Goal: Complete application form: Complete application form

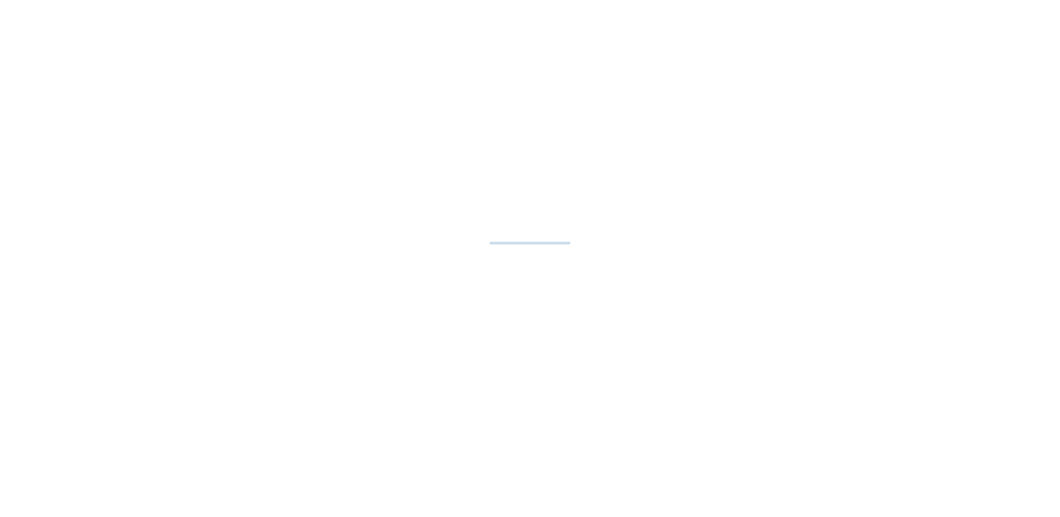
select select "**"
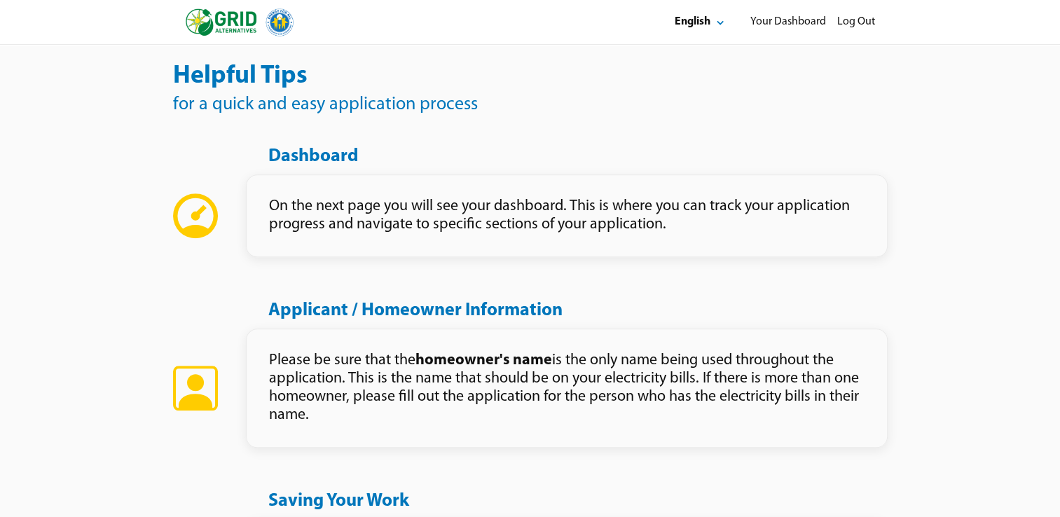
scroll to position [1145, 0]
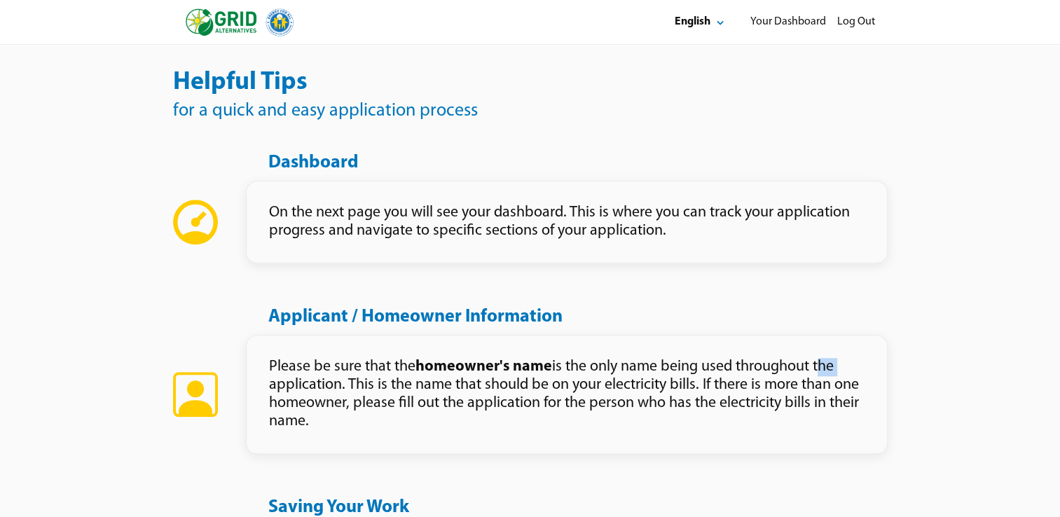
click at [934, 388] on div "Helpful Tips for a quick and easy application process Dashboard On the next pag…" at bounding box center [530, 430] width 1060 height 784
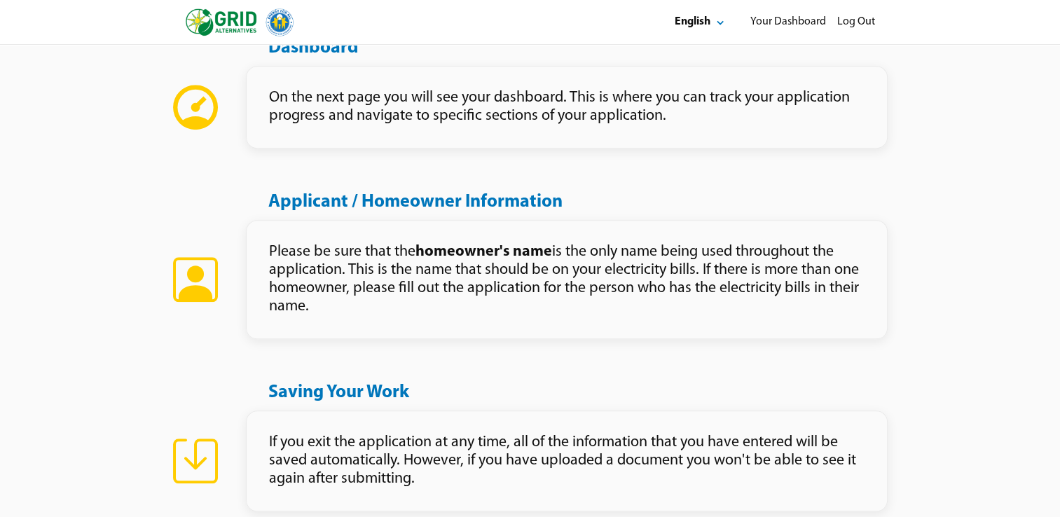
scroll to position [1251, 0]
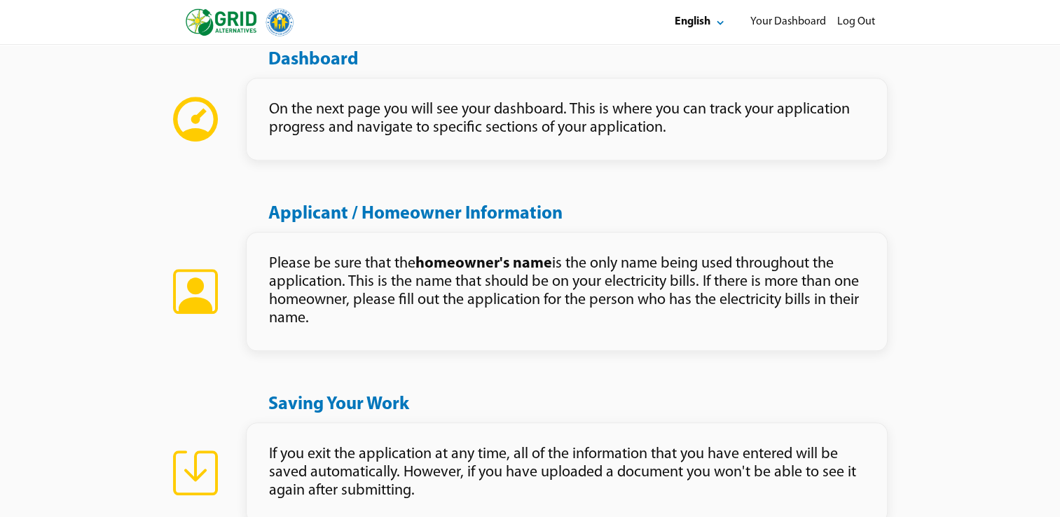
click at [938, 402] on div "Helpful Tips for a quick and easy application process Dashboard On the next pag…" at bounding box center [530, 327] width 1060 height 784
click at [958, 358] on div "Helpful Tips for a quick and easy application process Dashboard On the next pag…" at bounding box center [530, 327] width 1060 height 784
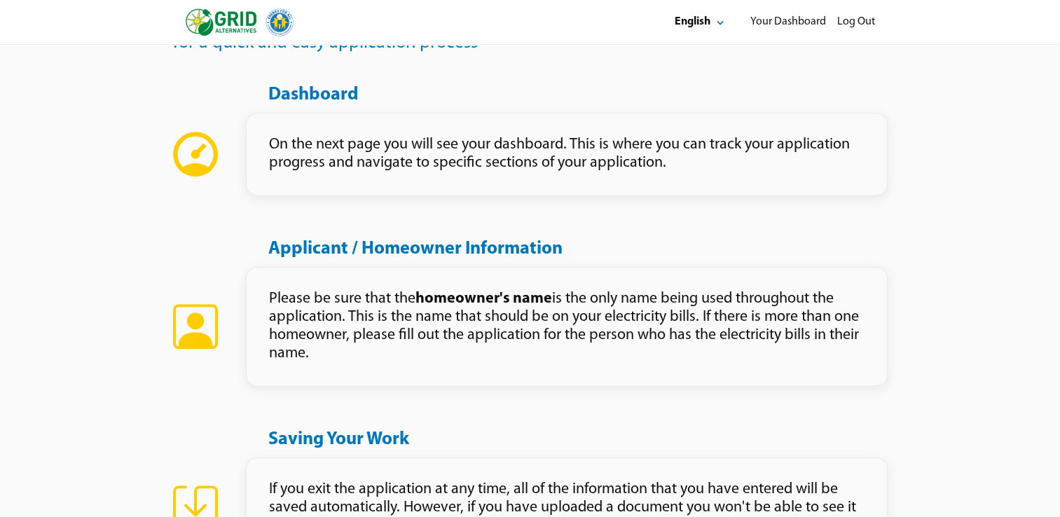
scroll to position [1196, 0]
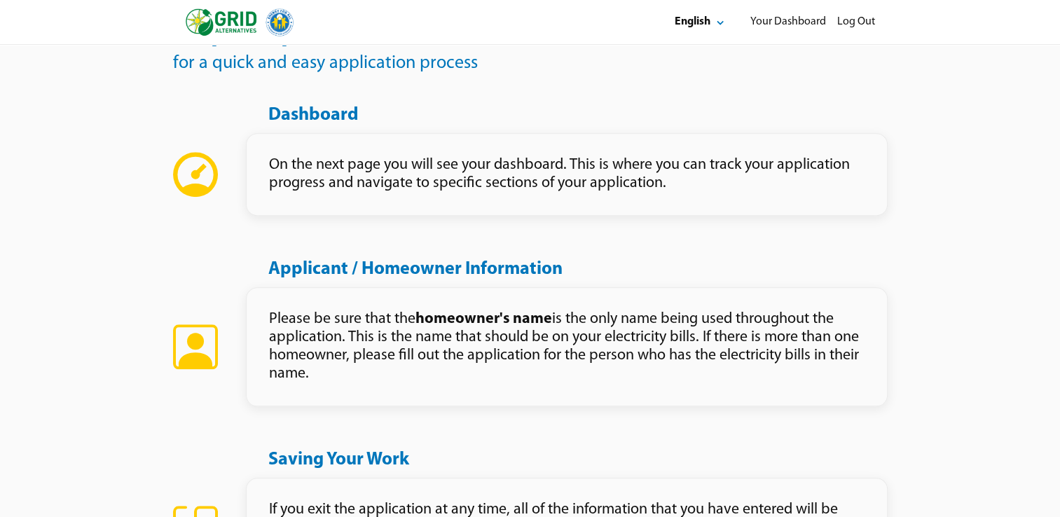
click at [374, 275] on div "Applicant / Homeowner Information" at bounding box center [415, 270] width 294 height 24
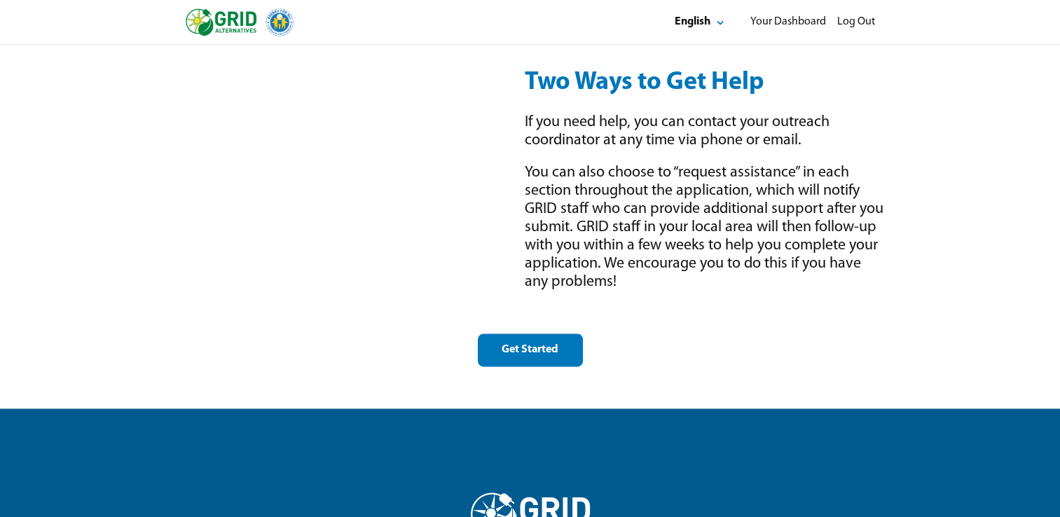
scroll to position [1948, 0]
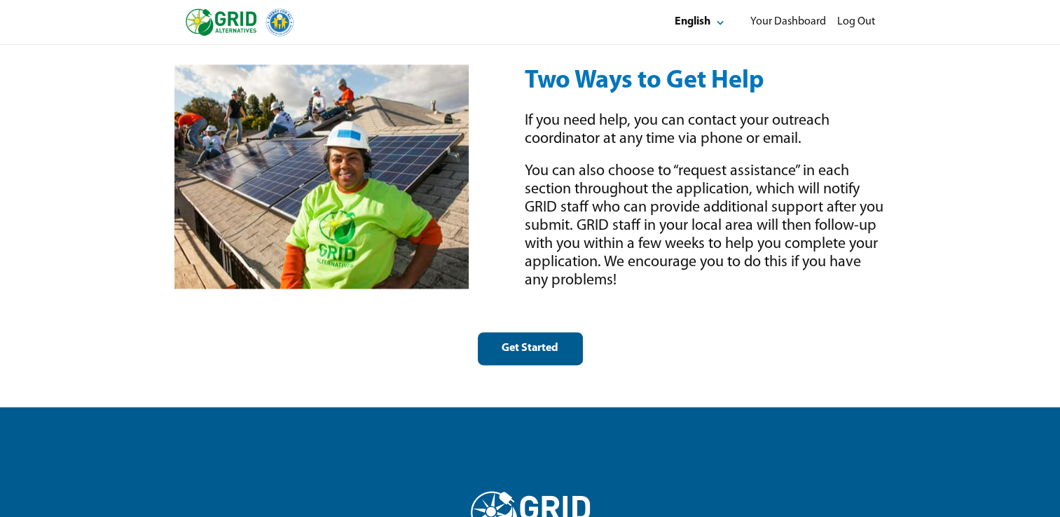
click at [523, 349] on div "Get Started" at bounding box center [529, 348] width 81 height 15
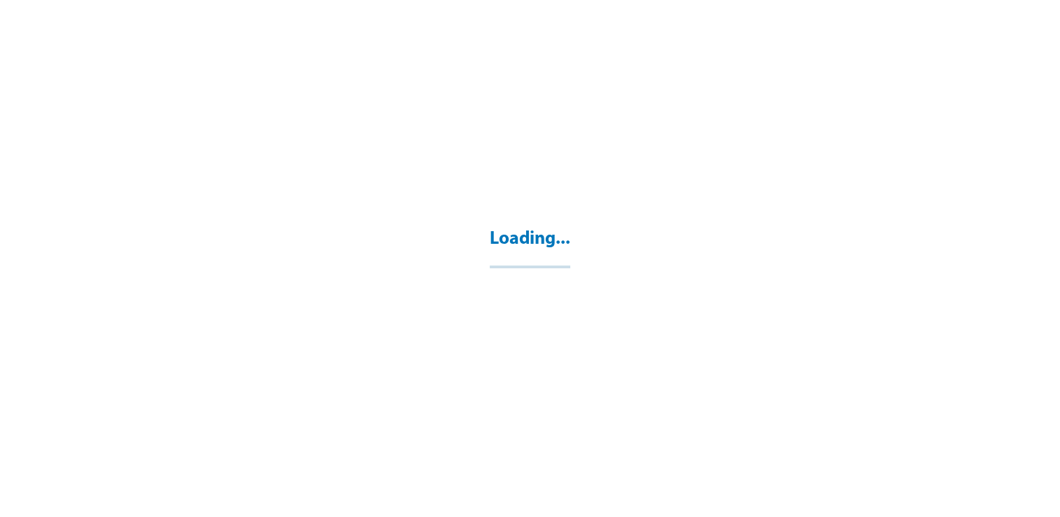
select select "**"
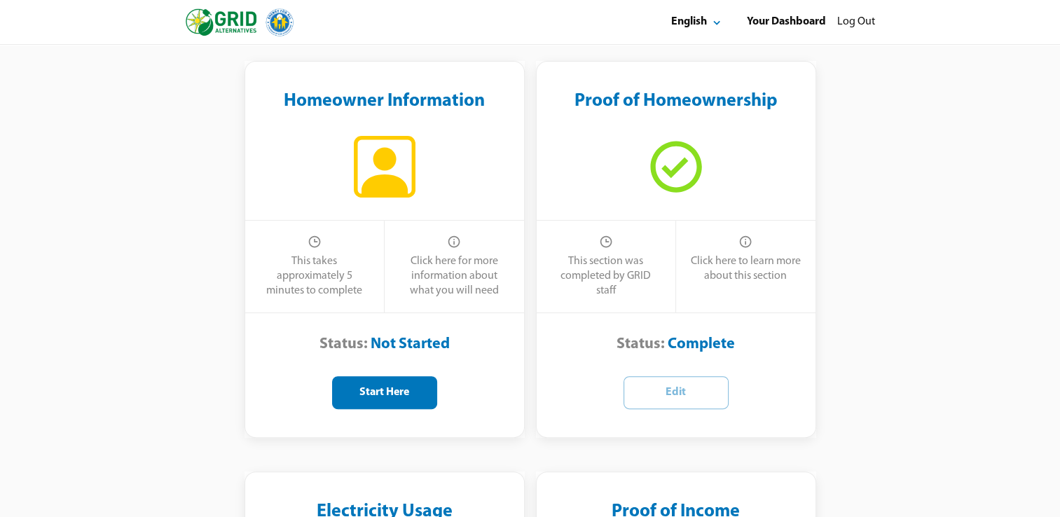
scroll to position [302, 0]
click at [386, 401] on button "Start Here" at bounding box center [384, 393] width 105 height 33
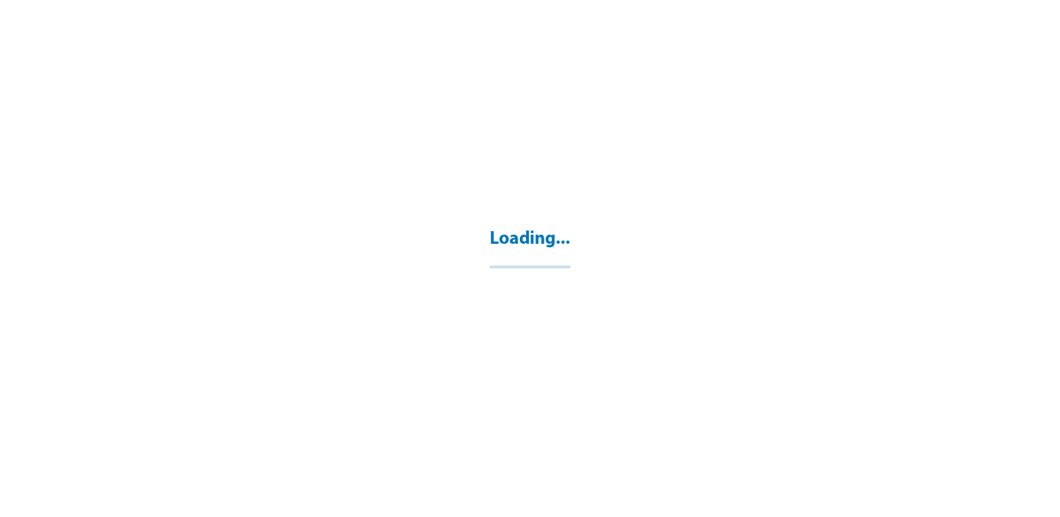
select select "**"
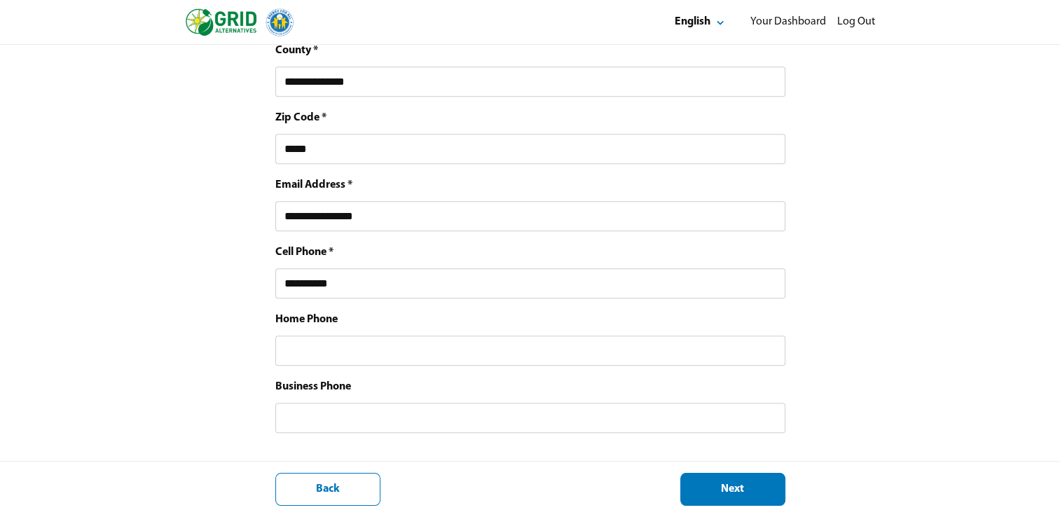
scroll to position [714, 0]
click at [739, 494] on div "Next" at bounding box center [732, 489] width 81 height 15
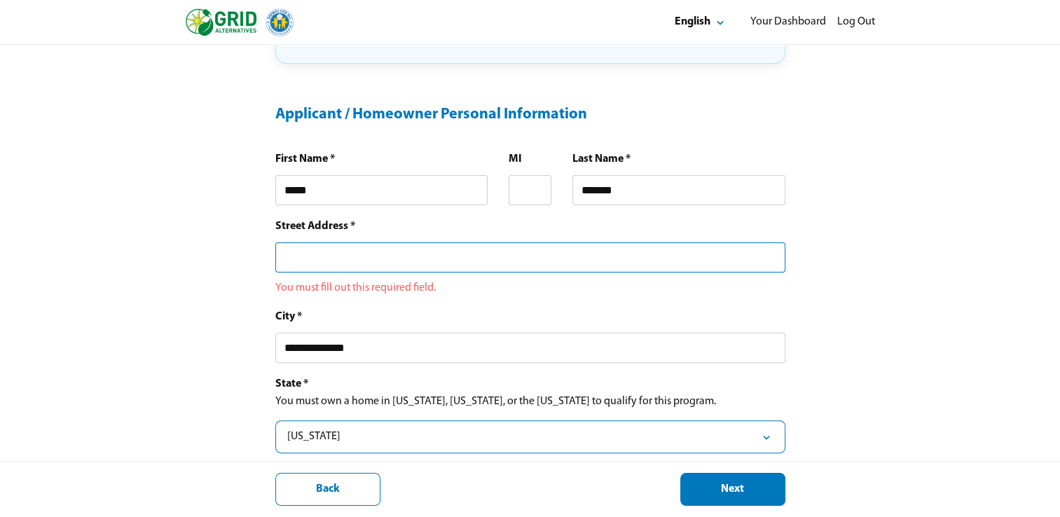
click at [731, 257] on input "text" at bounding box center [530, 257] width 510 height 30
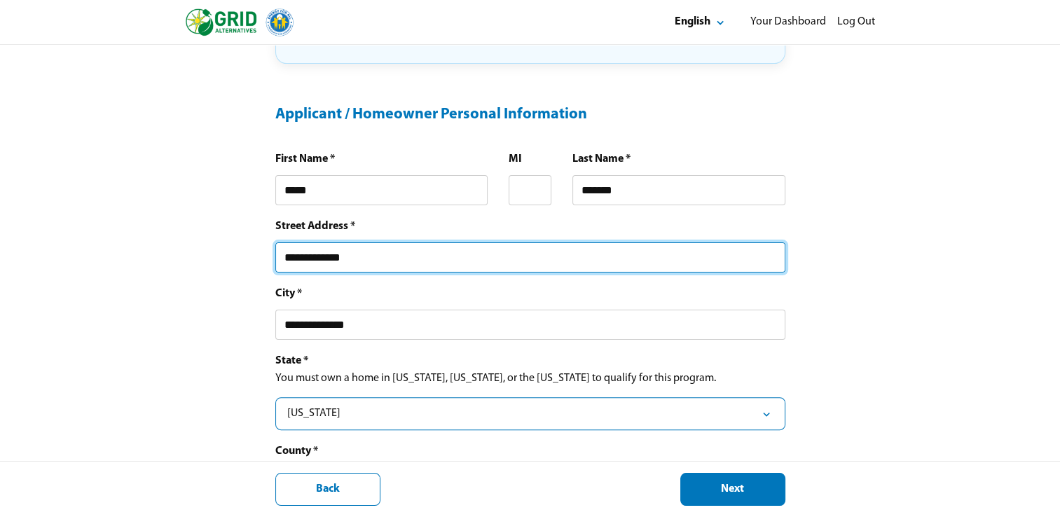
type input "**********"
click at [927, 394] on div "**********" at bounding box center [530, 329] width 1060 height 1176
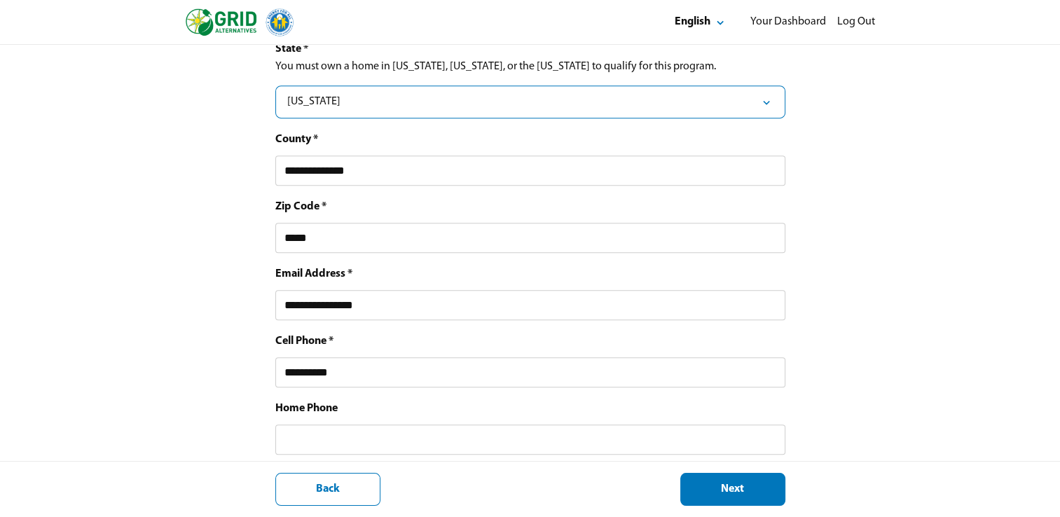
scroll to position [619, 0]
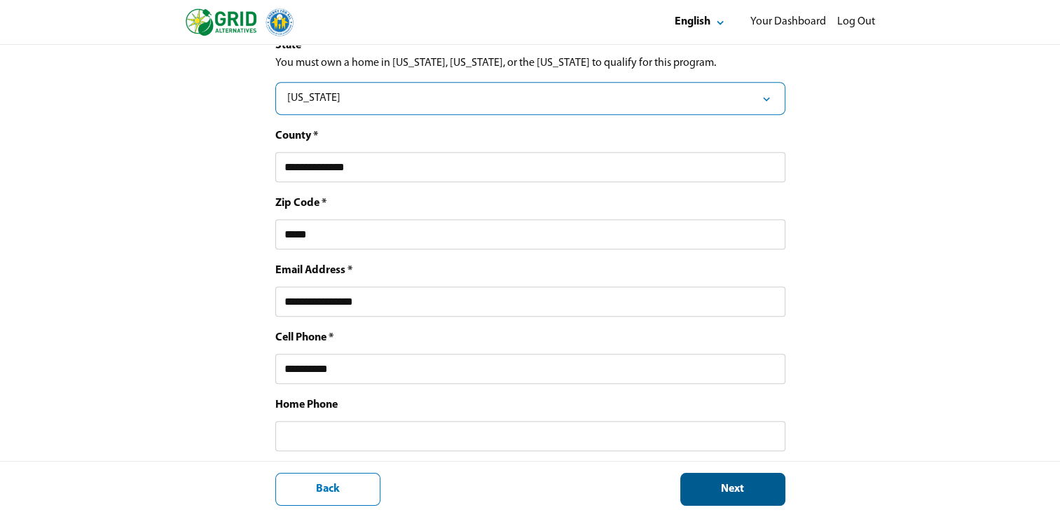
click at [732, 494] on div "Next" at bounding box center [732, 489] width 81 height 15
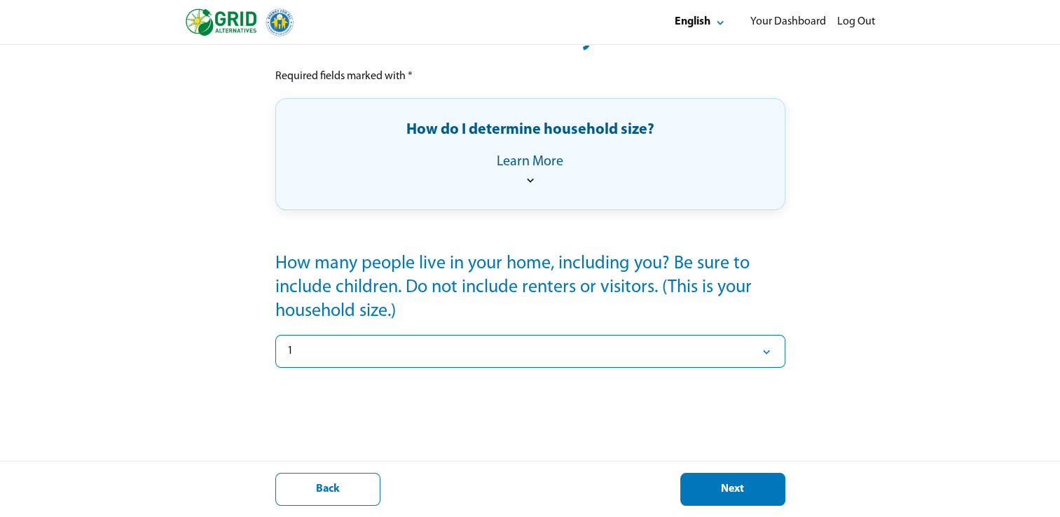
scroll to position [190, 0]
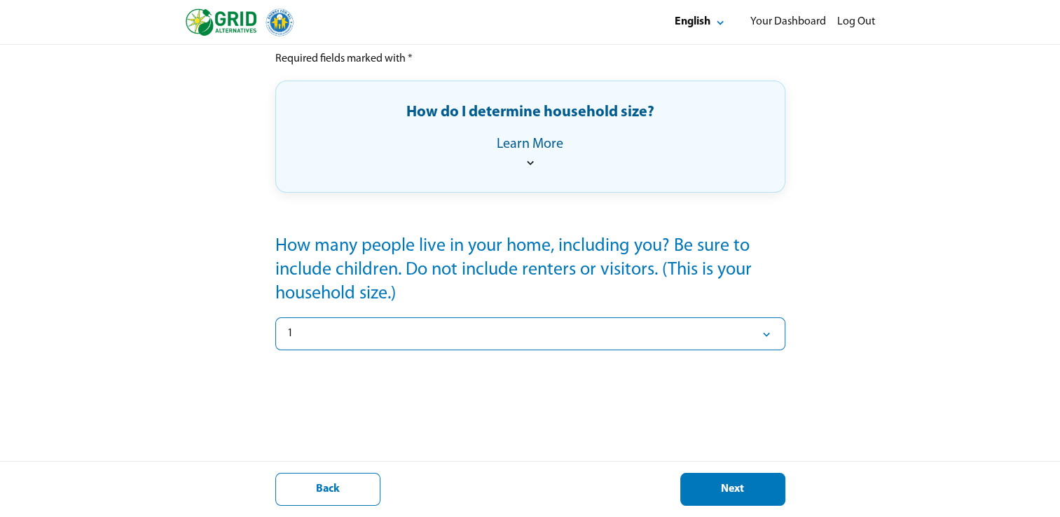
click at [511, 342] on button "1" at bounding box center [530, 333] width 510 height 33
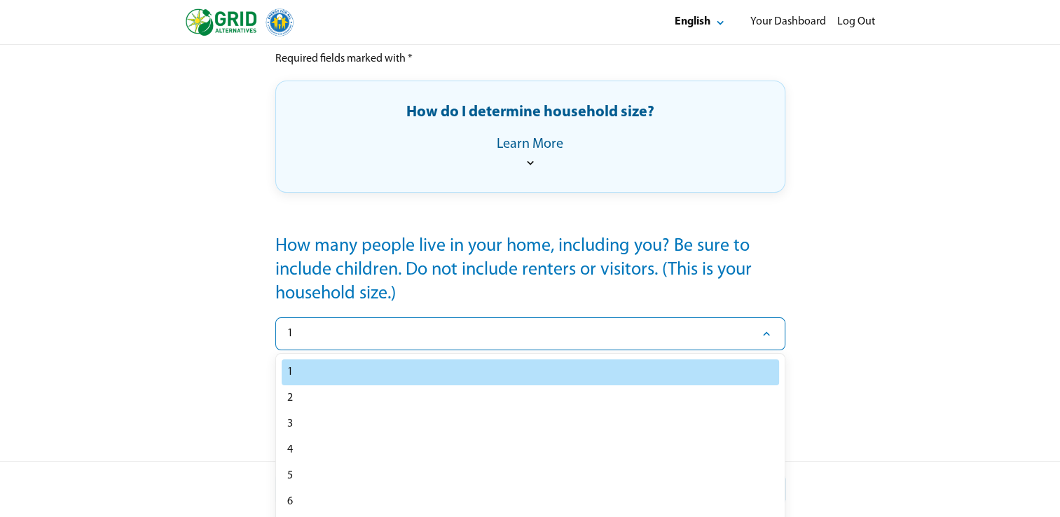
select select "*"
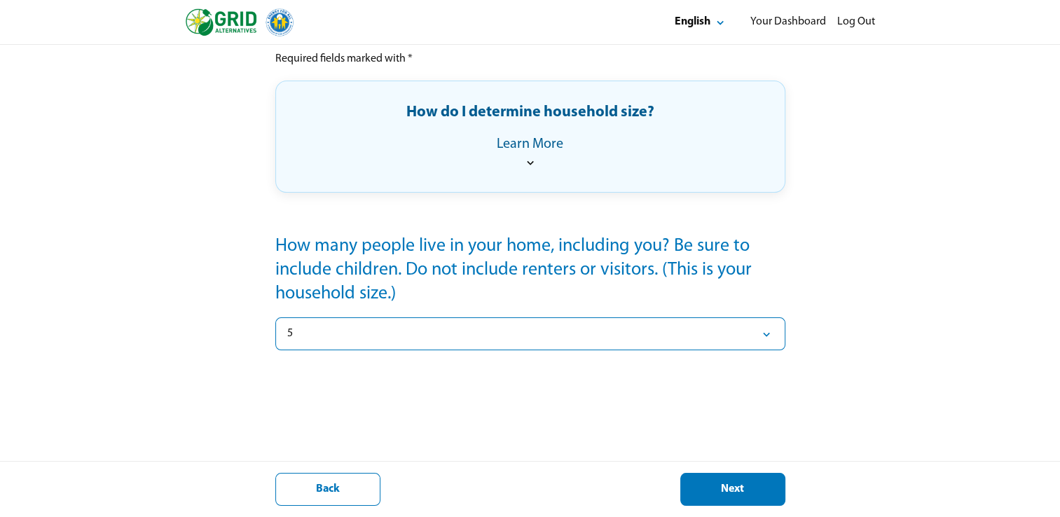
click at [807, 436] on div "Applicant / Homeowner Information Contact Information 2 Household Information 3…" at bounding box center [530, 186] width 1060 height 664
click at [737, 485] on div "Next" at bounding box center [732, 489] width 81 height 15
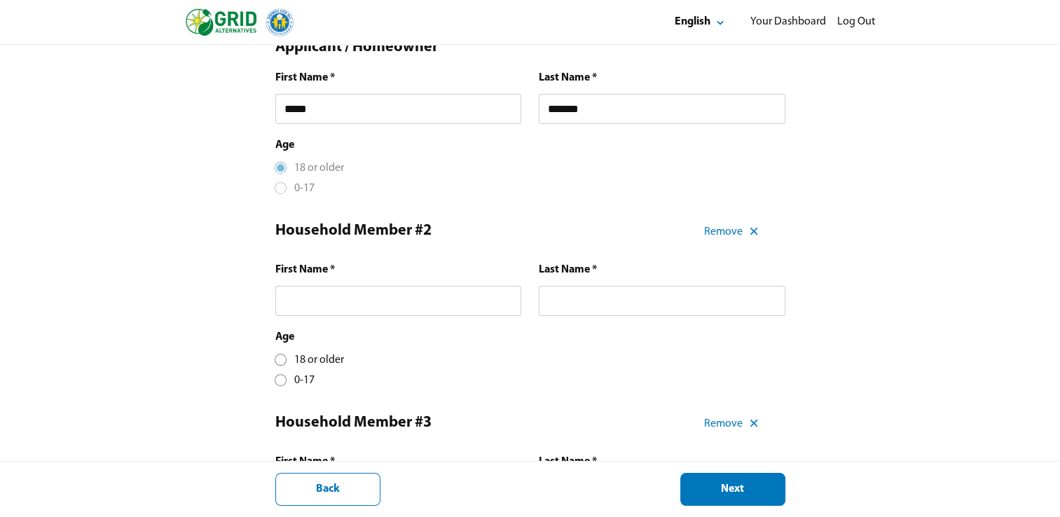
scroll to position [312, 0]
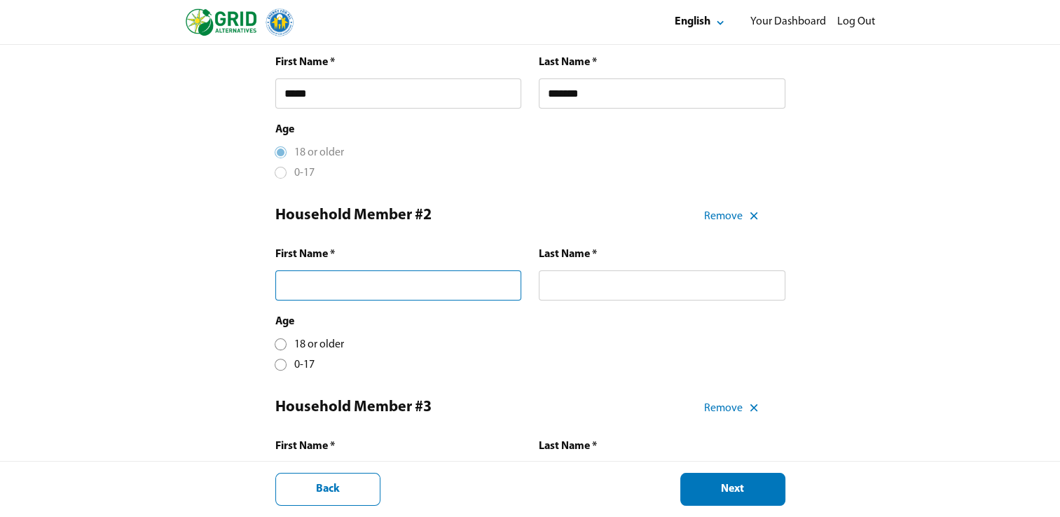
click at [429, 289] on input "text" at bounding box center [398, 285] width 246 height 30
type input "*******"
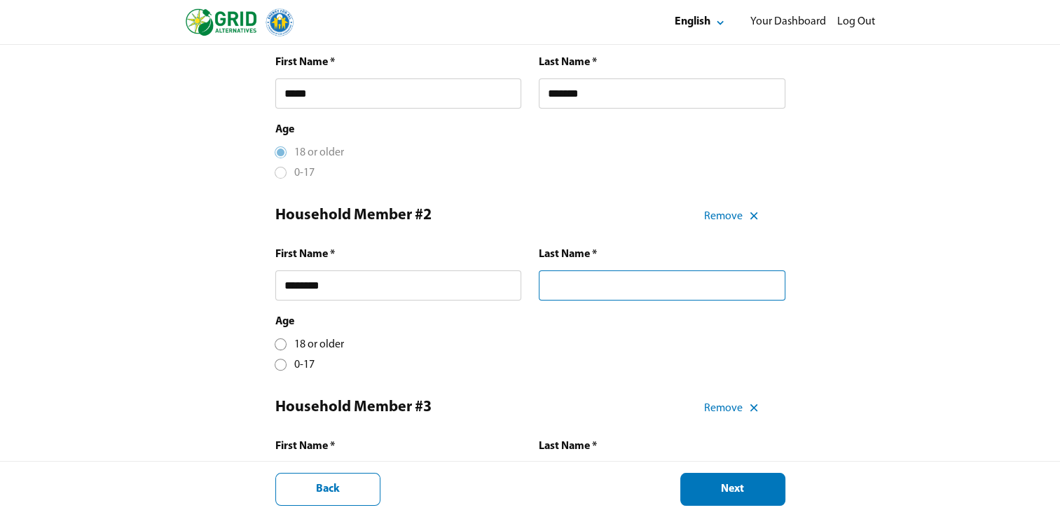
click at [693, 285] on input "text" at bounding box center [662, 285] width 246 height 30
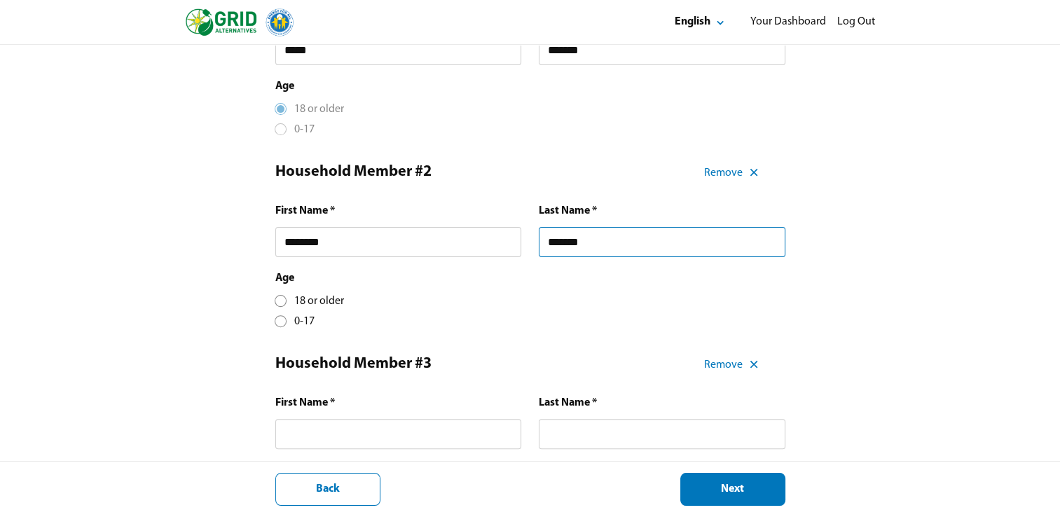
scroll to position [361, 0]
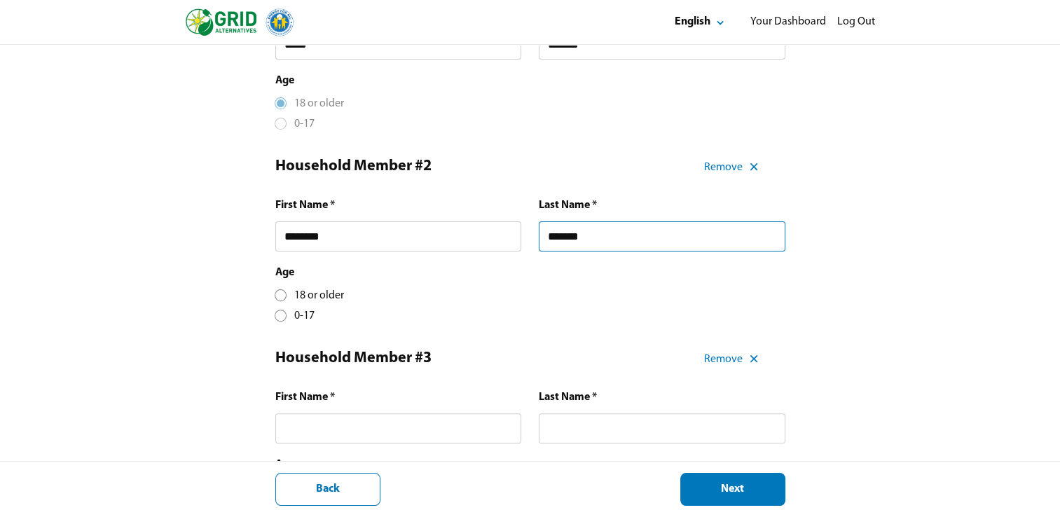
type input "*******"
click at [282, 299] on div at bounding box center [281, 295] width 8 height 8
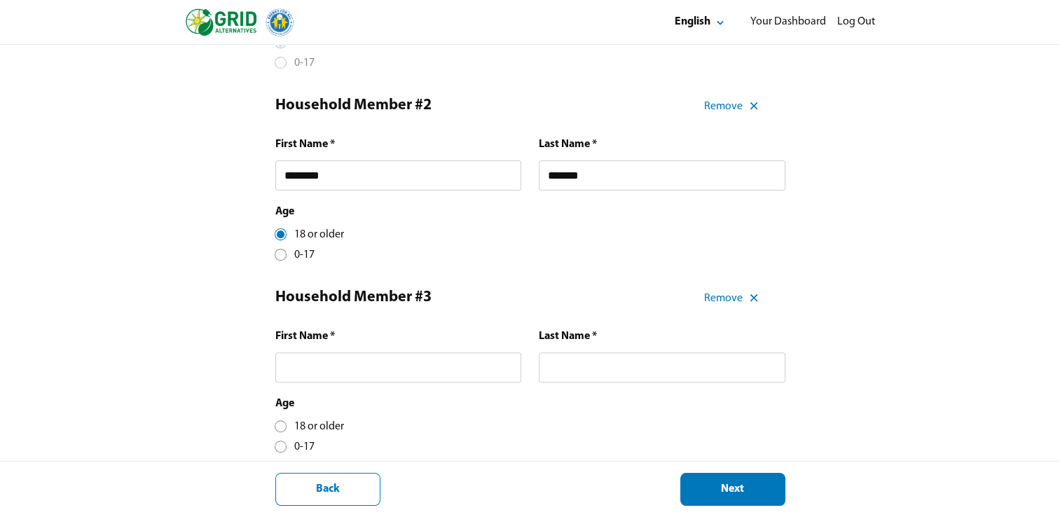
scroll to position [423, 0]
click at [456, 363] on input "text" at bounding box center [398, 367] width 246 height 30
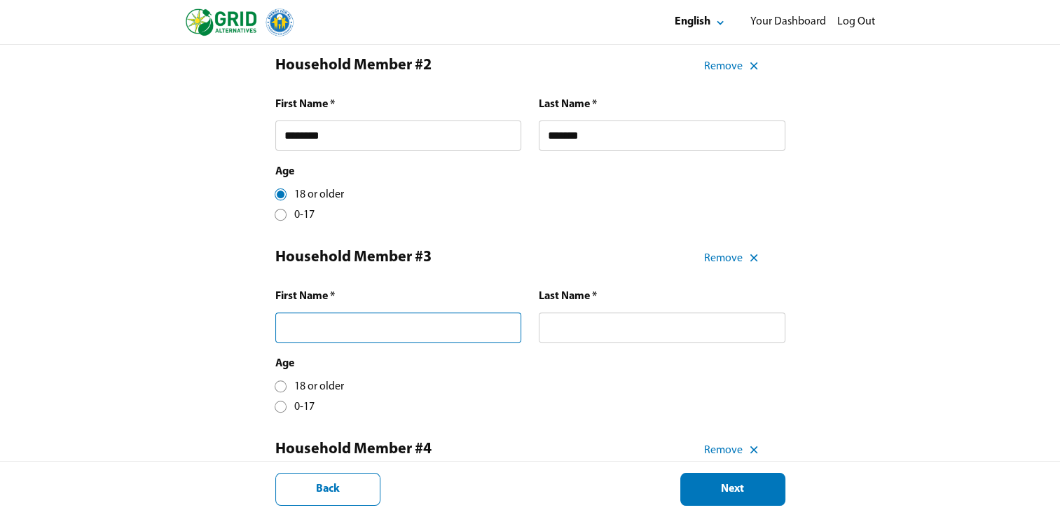
scroll to position [479, 0]
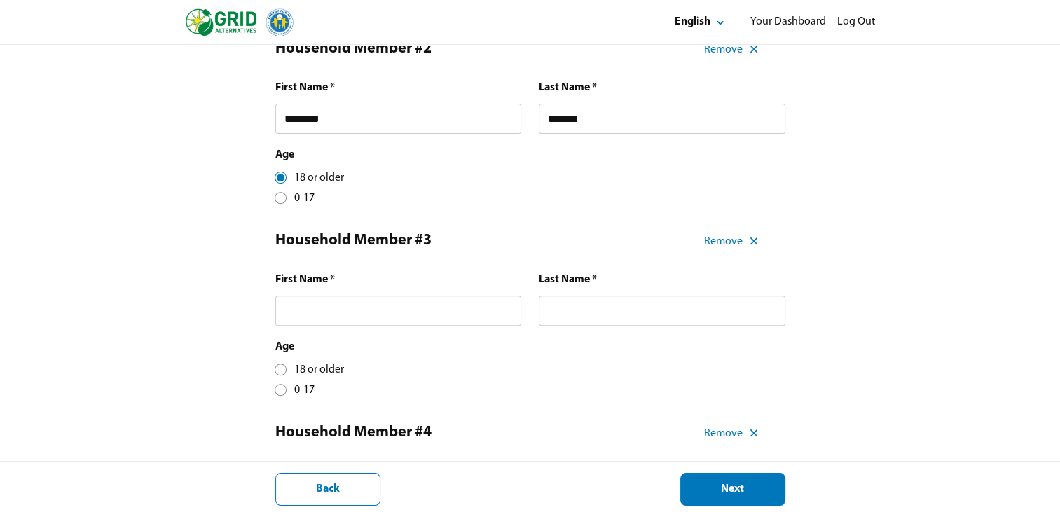
click at [288, 368] on div "Age [DEMOGRAPHIC_DATA] or older 0-17" at bounding box center [309, 369] width 69 height 58
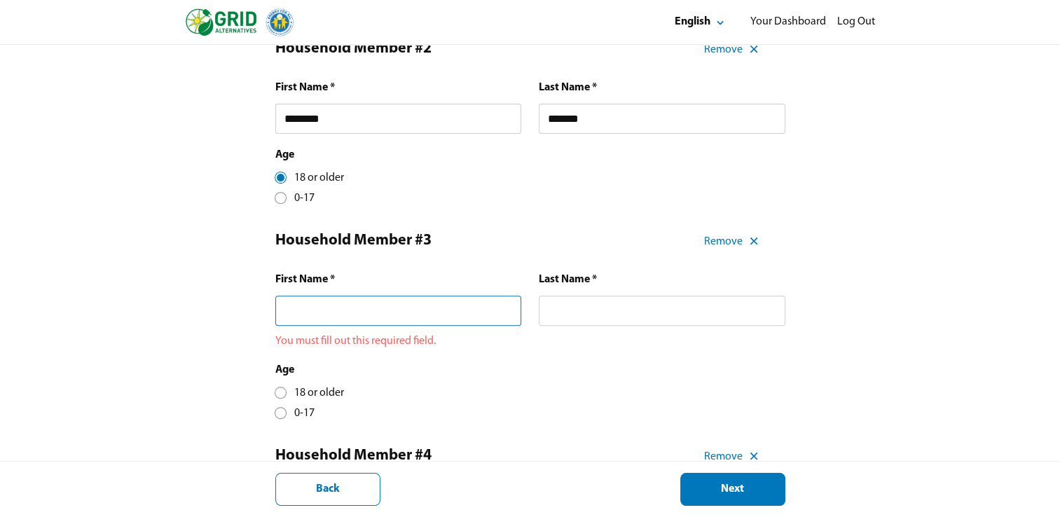
click at [380, 317] on input "text" at bounding box center [398, 311] width 246 height 30
click at [280, 394] on div at bounding box center [281, 393] width 8 height 8
click at [390, 317] on input "text" at bounding box center [398, 311] width 246 height 30
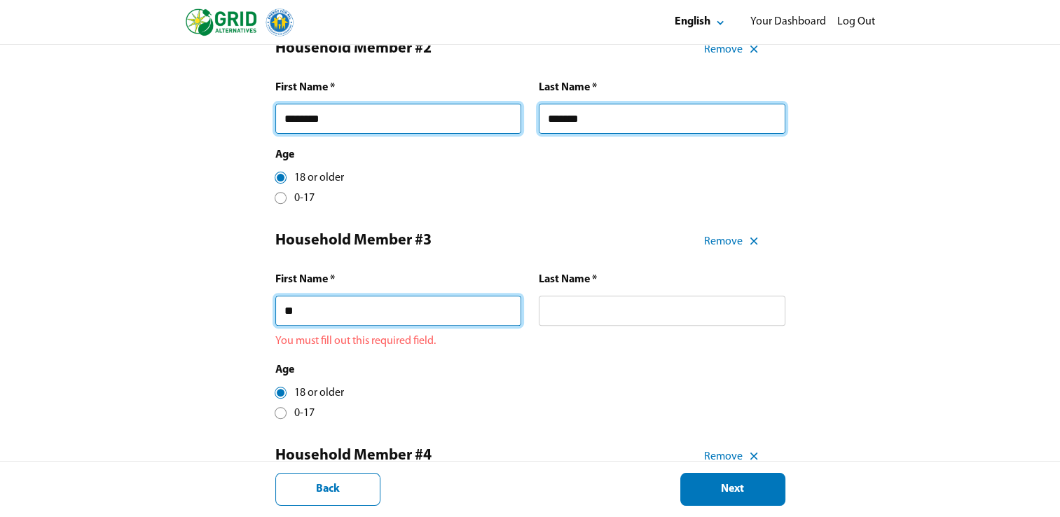
type input "*"
type input "***"
click at [701, 339] on div "Household Member #3 Remove First Name * *** You must fill out this required fie…" at bounding box center [530, 322] width 510 height 198
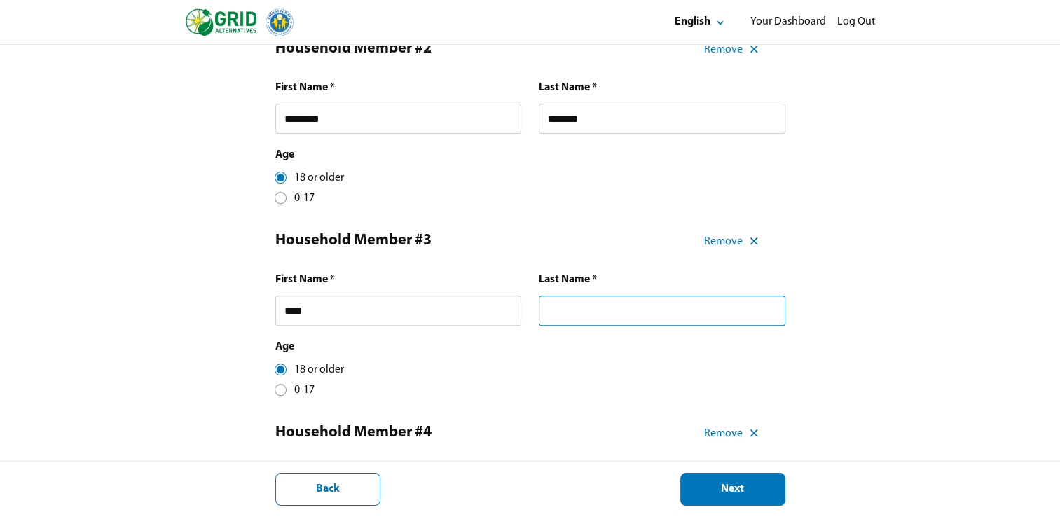
click at [738, 319] on input "text" at bounding box center [662, 311] width 246 height 30
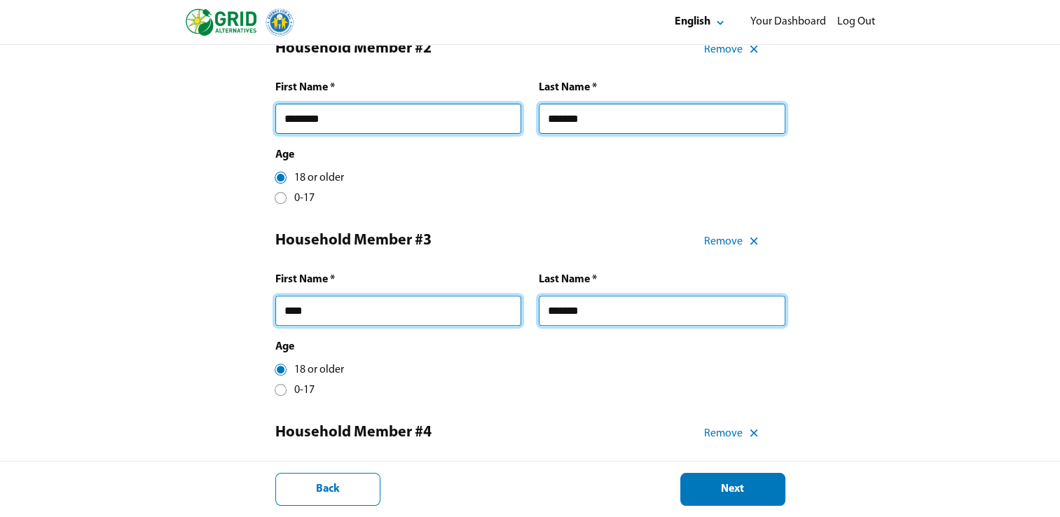
type input "*******"
click at [850, 417] on div "Applicant / Homeowner Information Contact Information 2 Household Information 3…" at bounding box center [530, 421] width 1060 height 1710
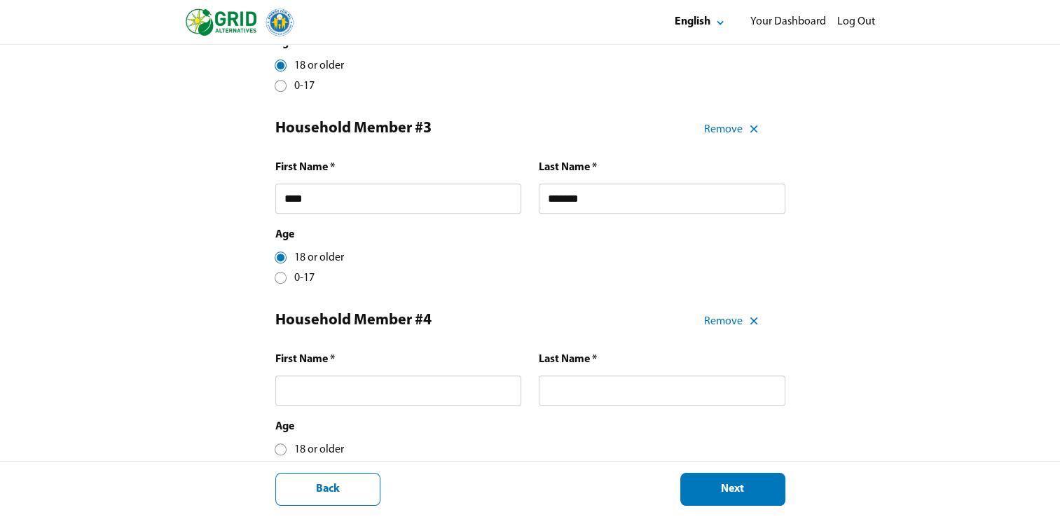
scroll to position [600, 0]
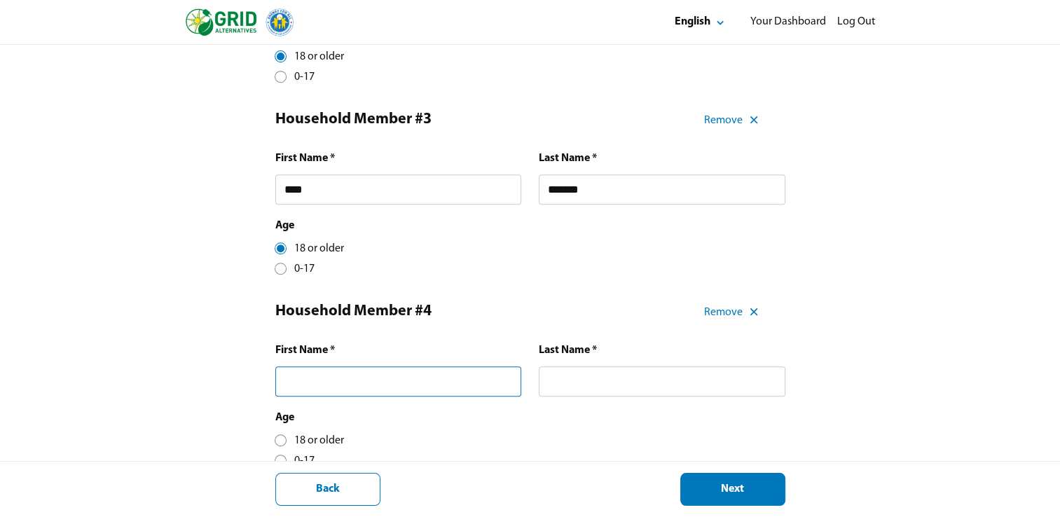
click at [455, 387] on input "text" at bounding box center [398, 381] width 246 height 30
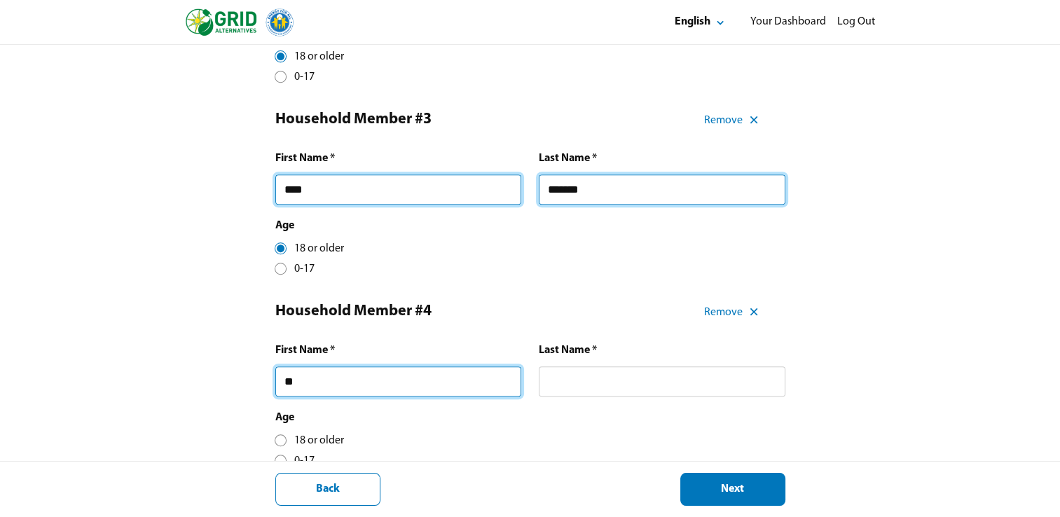
type input "*"
type input "*******"
click at [685, 390] on input "text" at bounding box center [662, 381] width 246 height 30
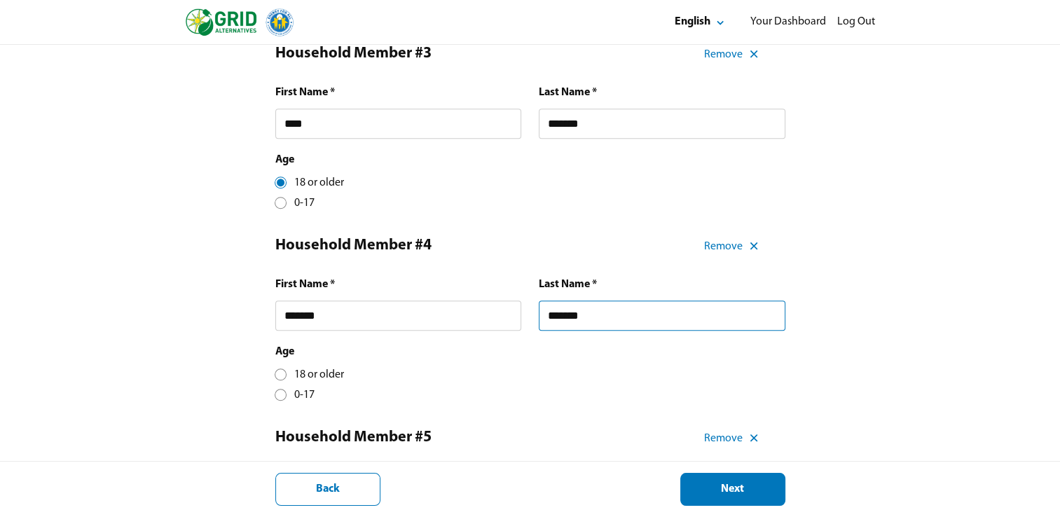
scroll to position [689, 0]
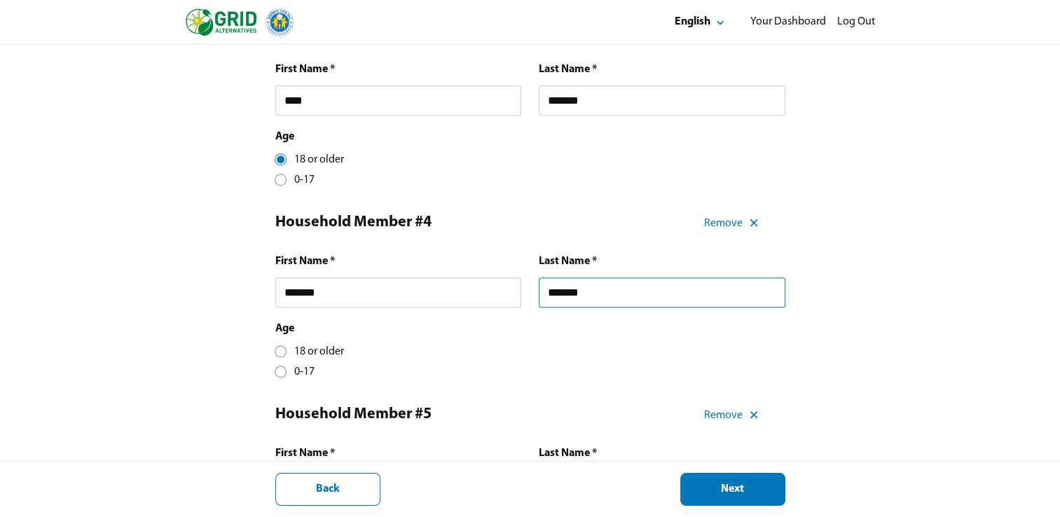
type input "*******"
click at [289, 352] on div "18 or older" at bounding box center [309, 352] width 69 height 15
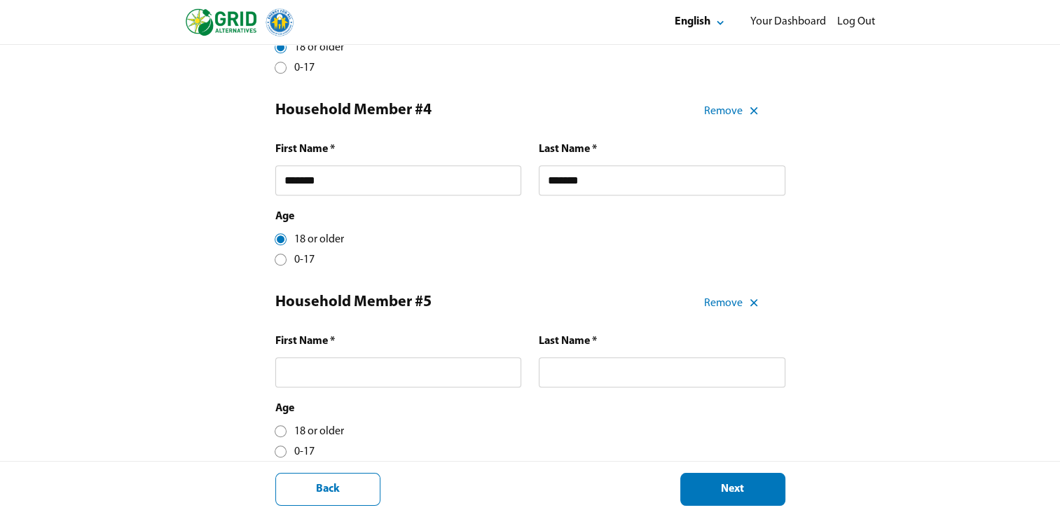
scroll to position [831, 0]
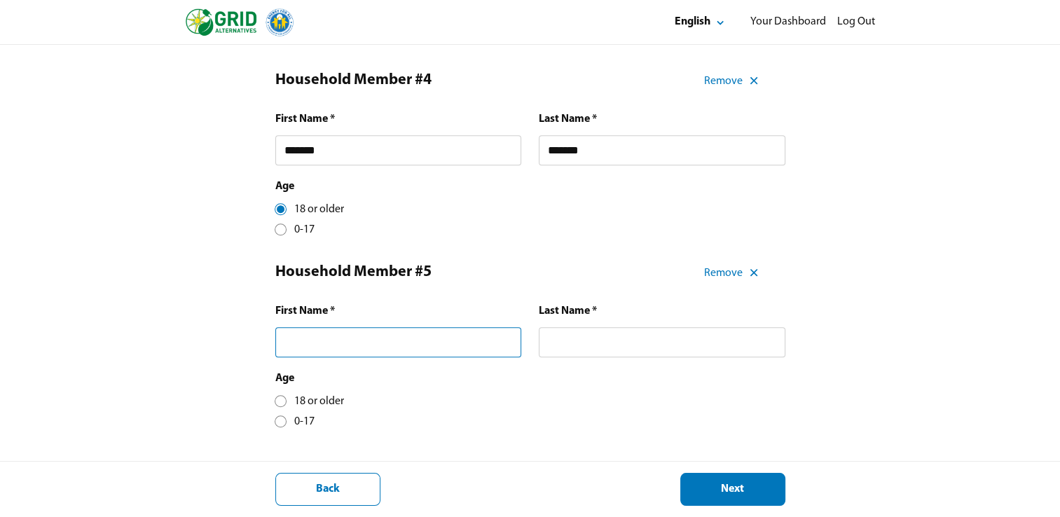
click at [454, 342] on input "text" at bounding box center [398, 342] width 246 height 30
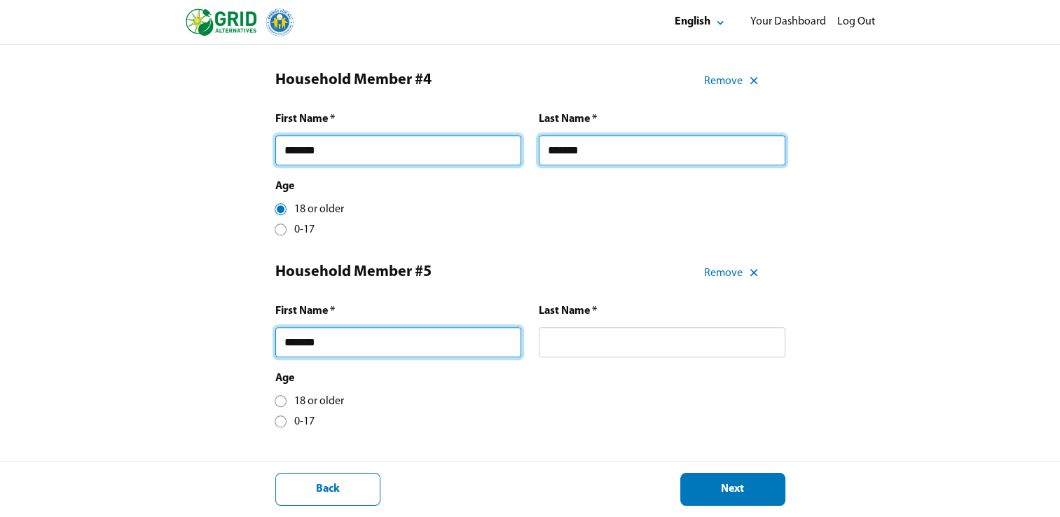
type input "******"
click at [691, 346] on input "text" at bounding box center [662, 342] width 246 height 30
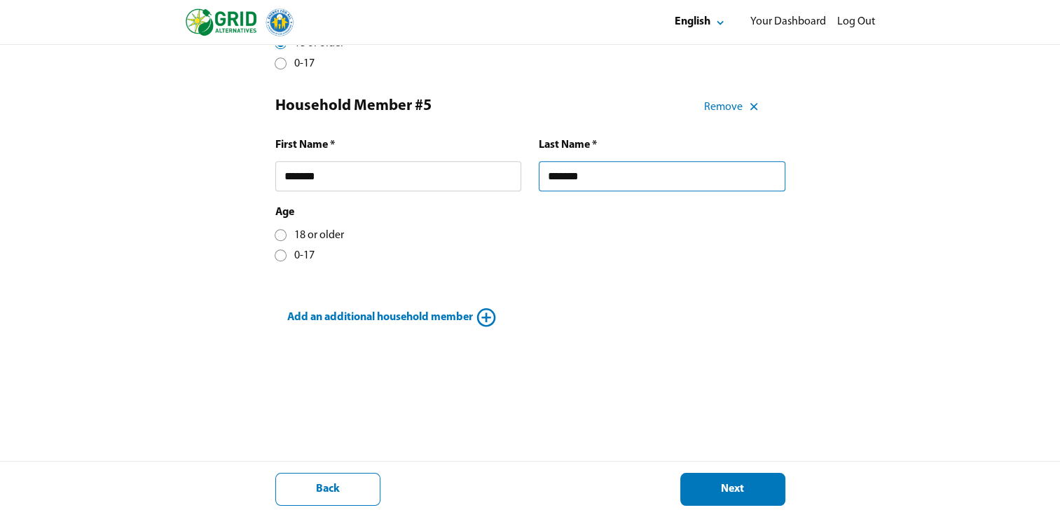
scroll to position [1003, 0]
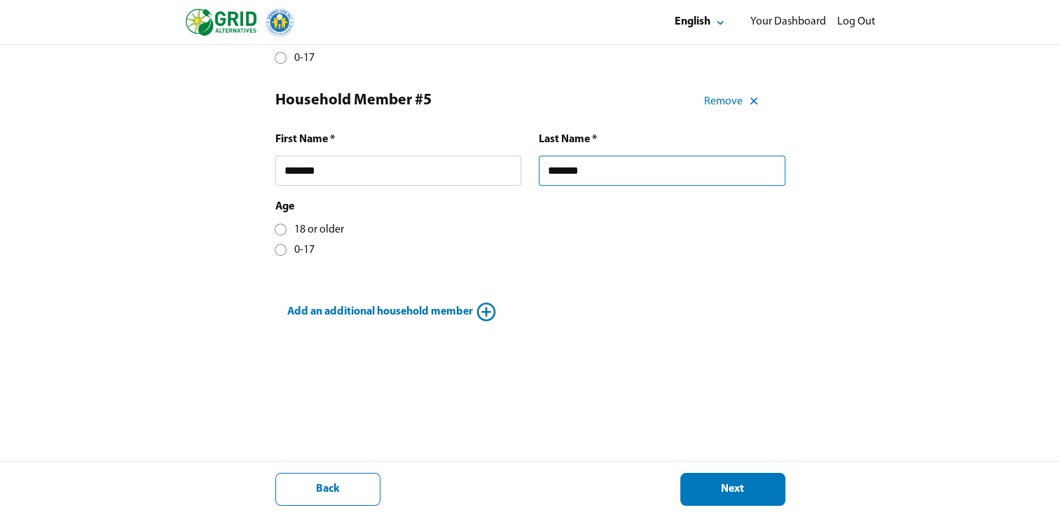
type input "*******"
click at [279, 233] on div at bounding box center [281, 229] width 8 height 8
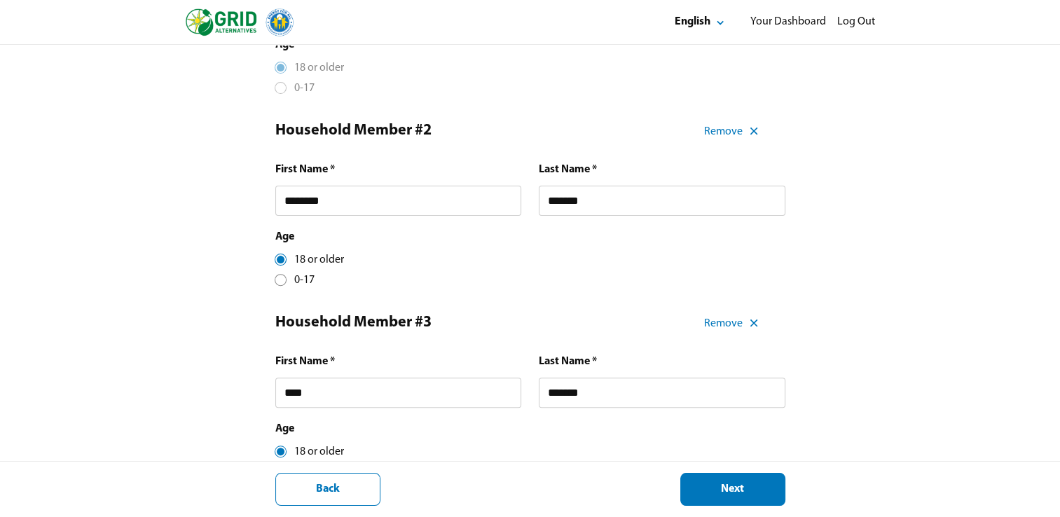
scroll to position [367, 0]
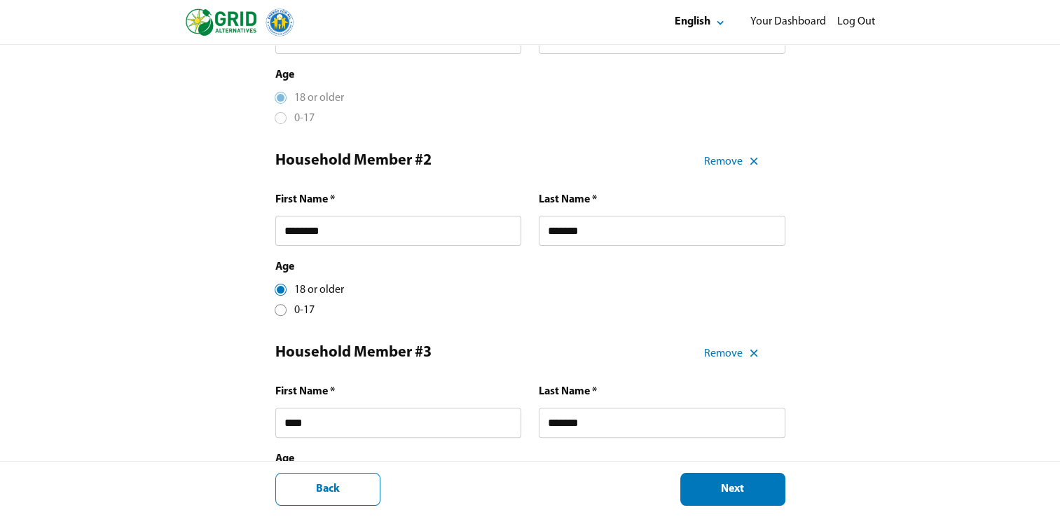
click at [743, 479] on button "Next" at bounding box center [732, 489] width 105 height 33
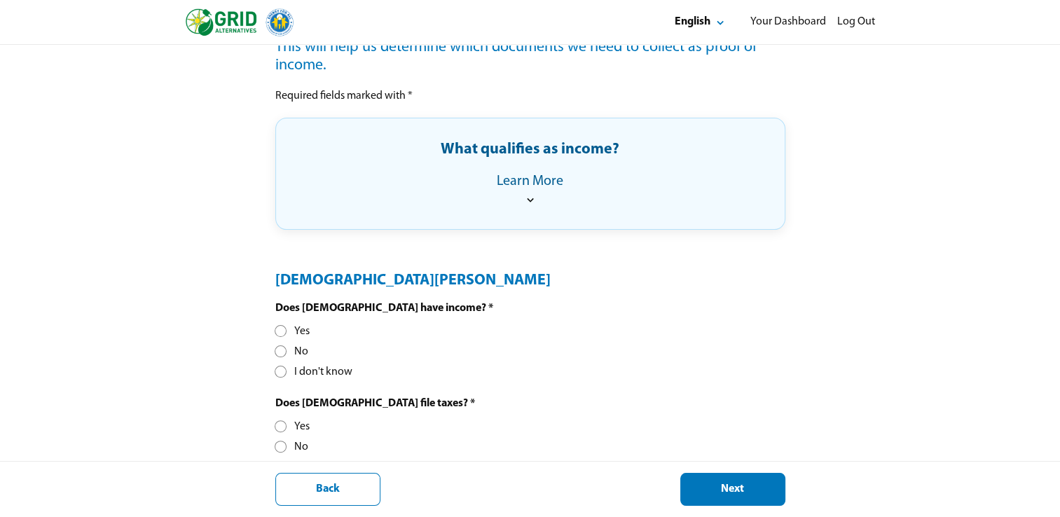
scroll to position [271, 0]
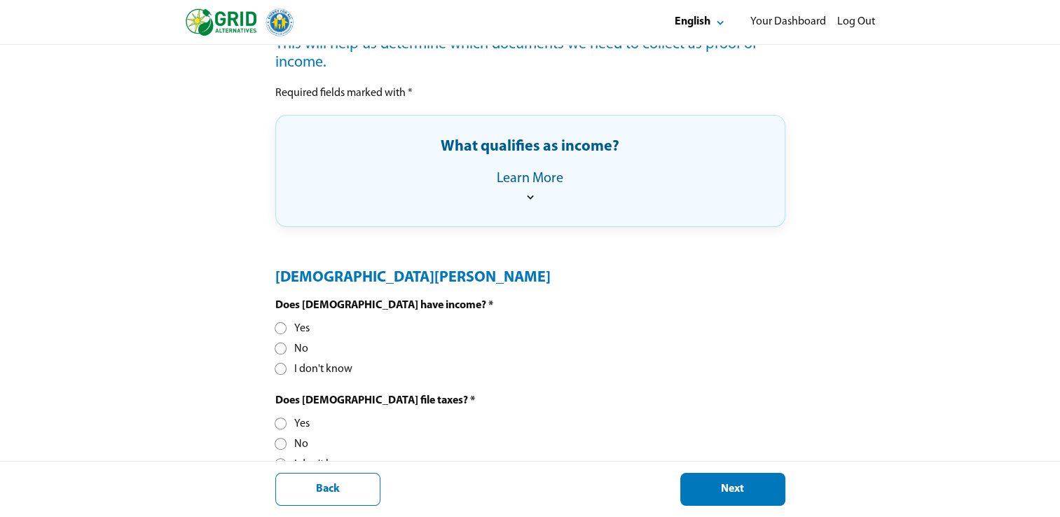
click at [285, 323] on div "Yes" at bounding box center [292, 328] width 34 height 15
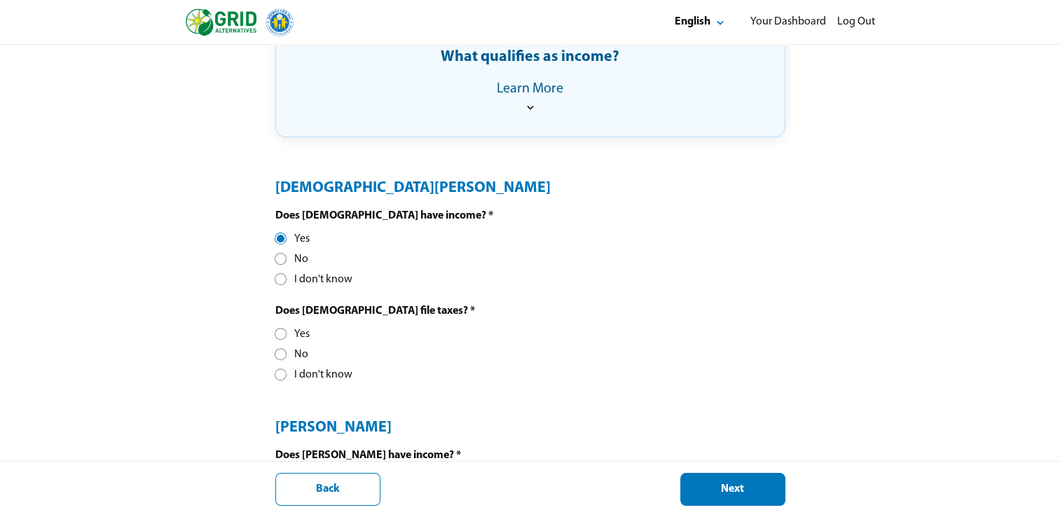
scroll to position [384, 0]
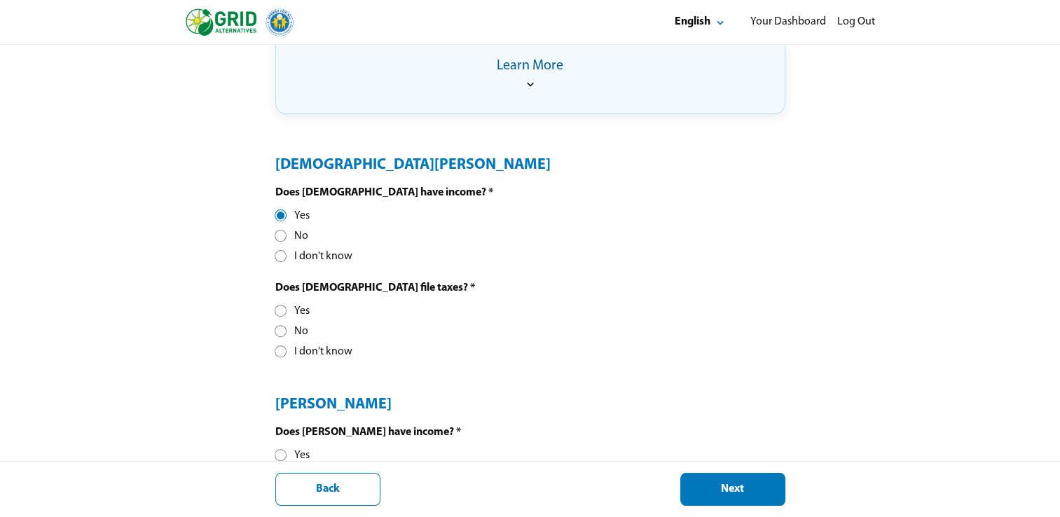
click at [287, 314] on div "Yes" at bounding box center [292, 311] width 34 height 15
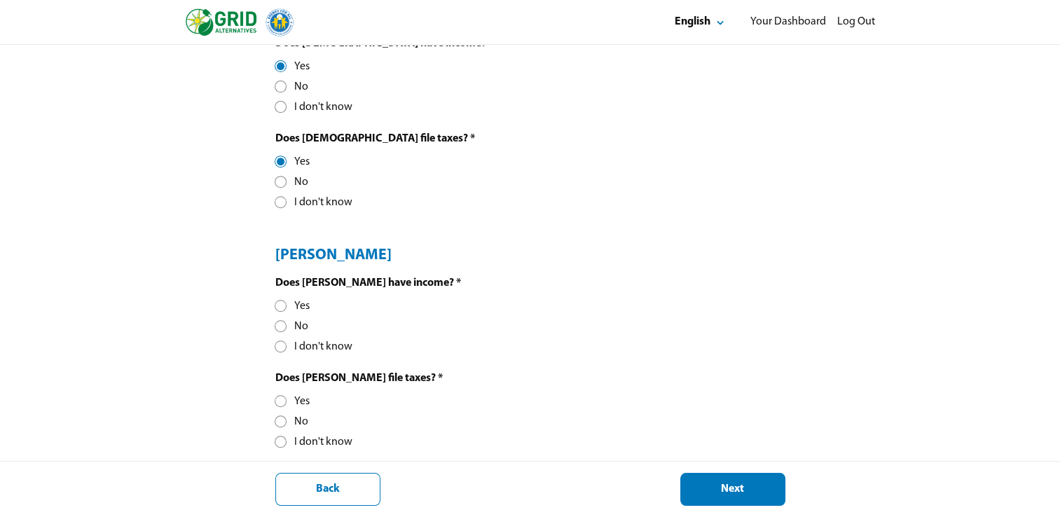
scroll to position [537, 0]
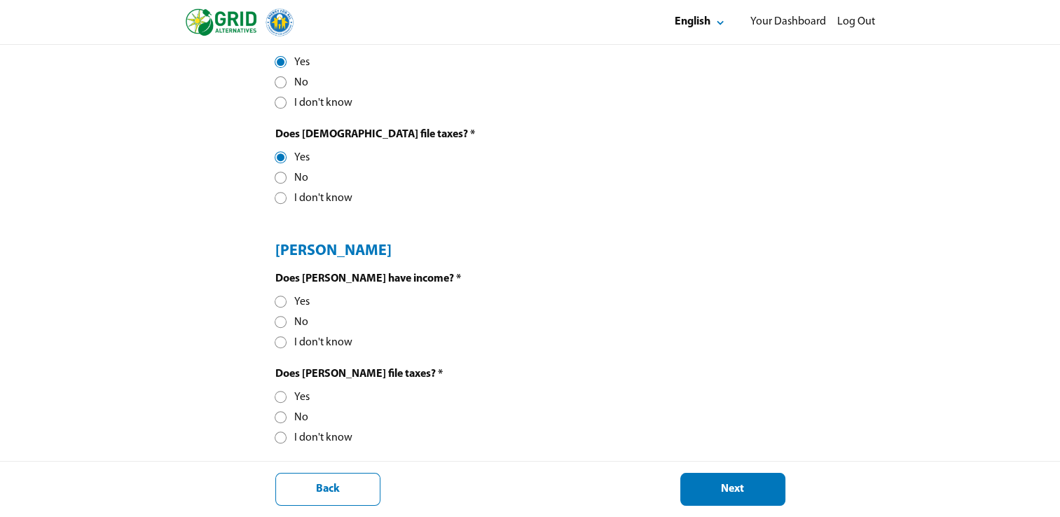
click at [280, 302] on div at bounding box center [281, 302] width 8 height 8
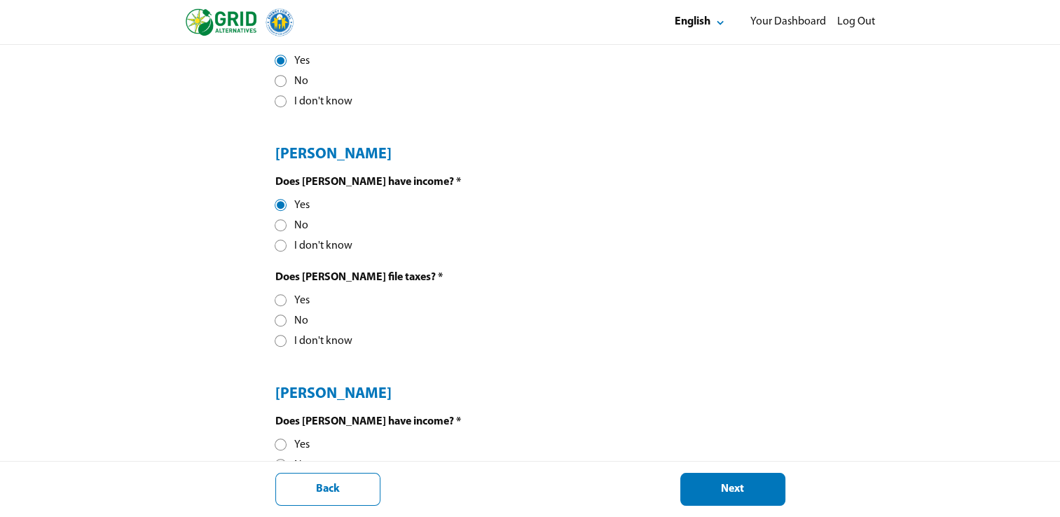
scroll to position [637, 0]
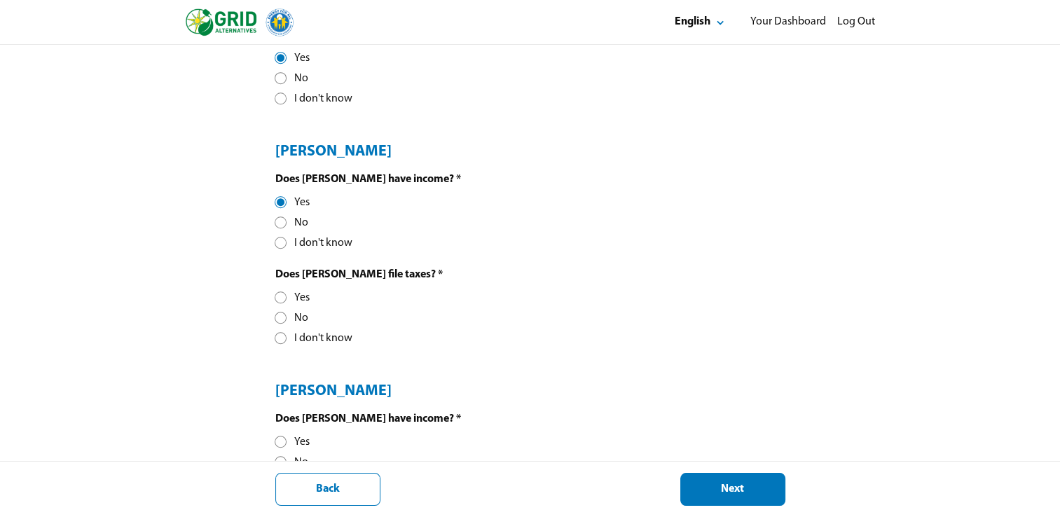
click at [286, 300] on div "Yes" at bounding box center [292, 298] width 34 height 15
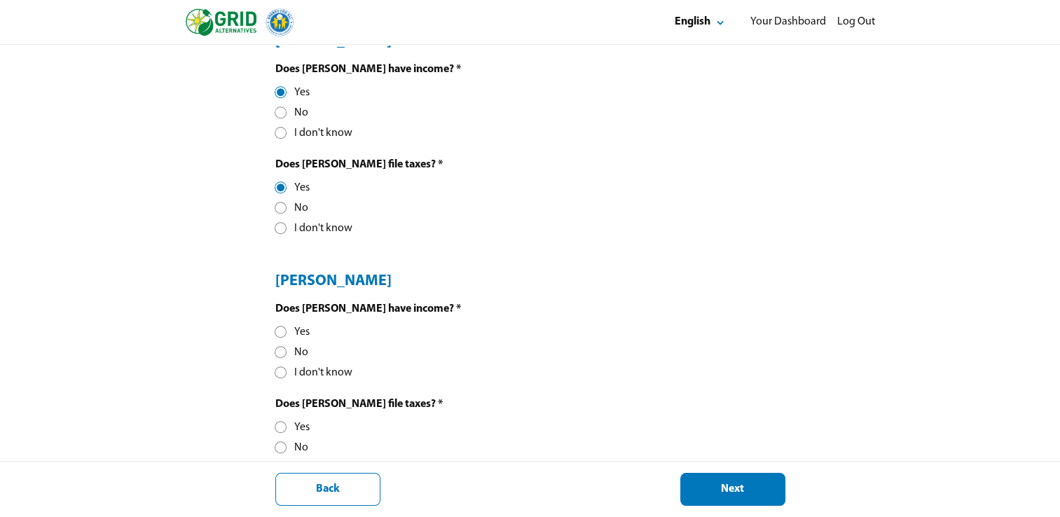
scroll to position [749, 0]
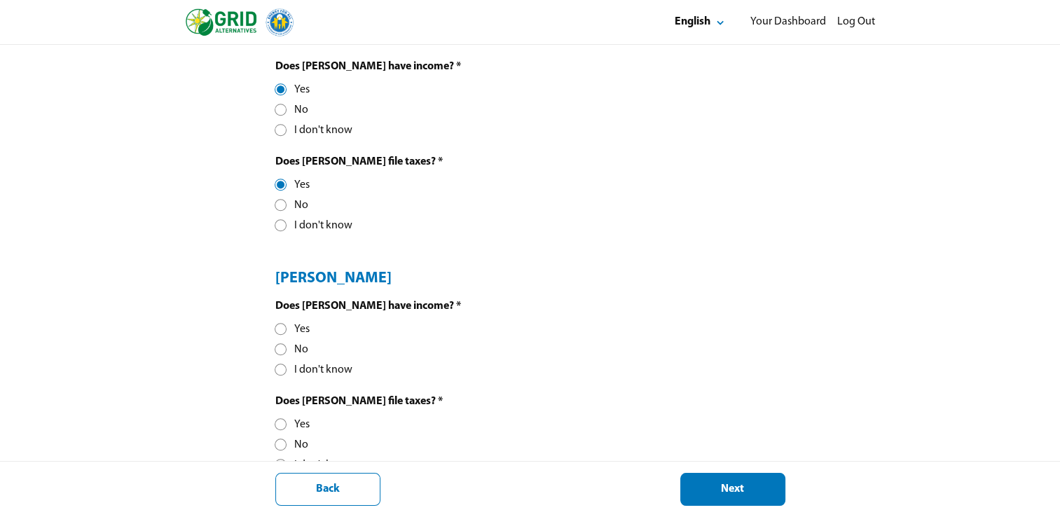
click at [279, 348] on div at bounding box center [281, 349] width 8 height 8
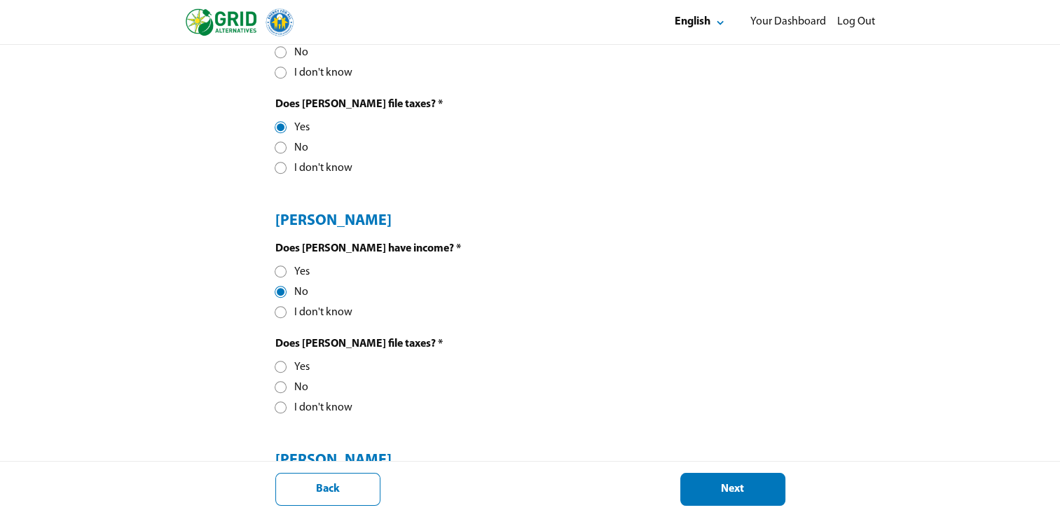
scroll to position [857, 0]
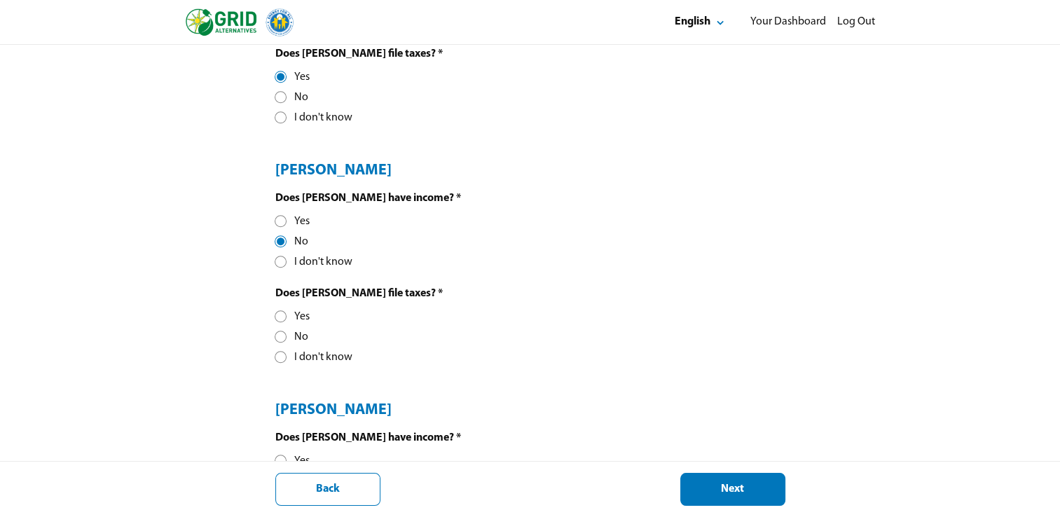
click at [283, 338] on div at bounding box center [281, 337] width 8 height 8
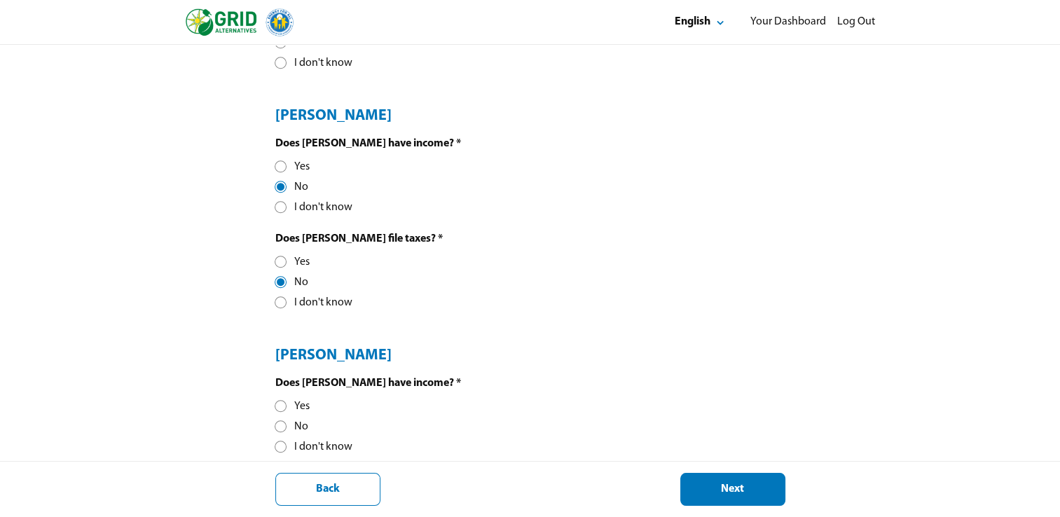
scroll to position [968, 0]
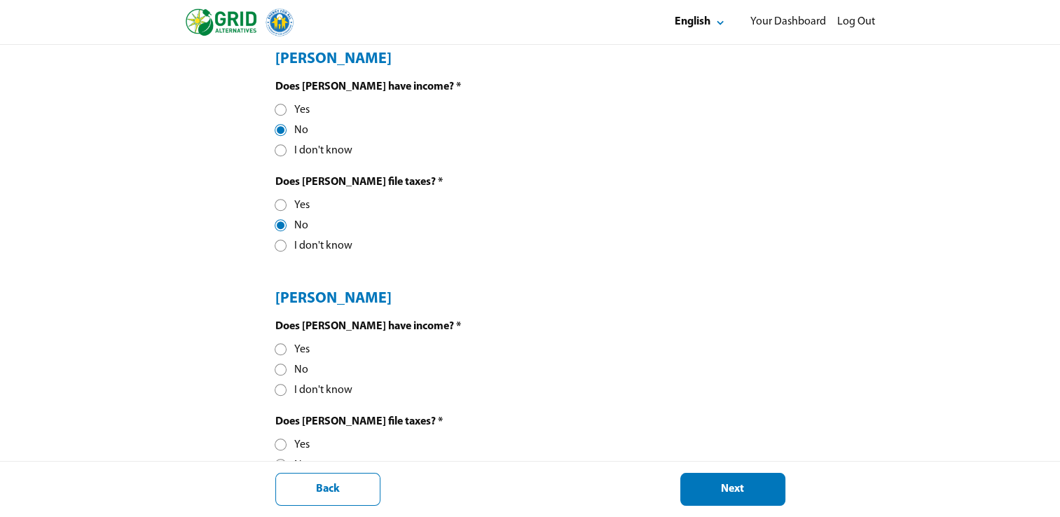
click at [280, 370] on div at bounding box center [281, 370] width 8 height 8
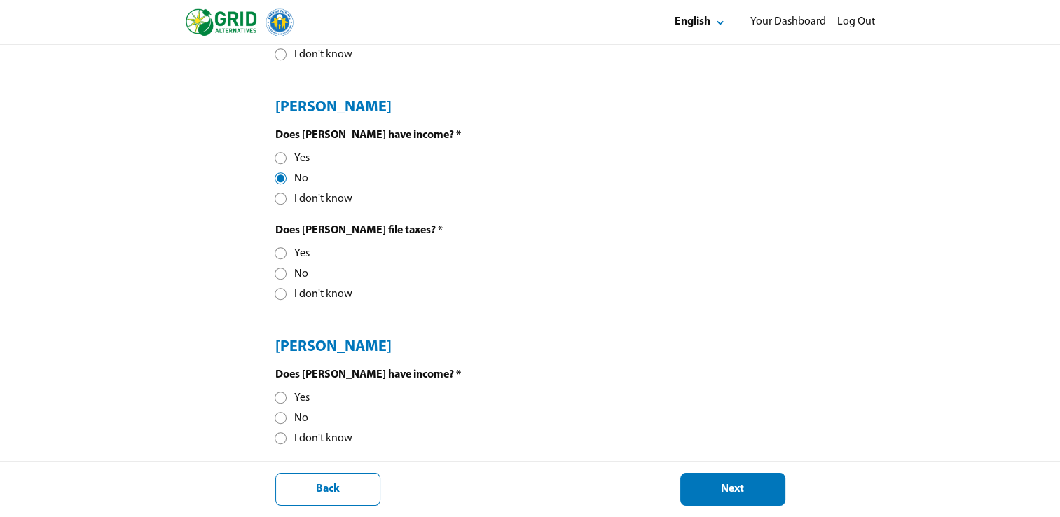
scroll to position [1162, 0]
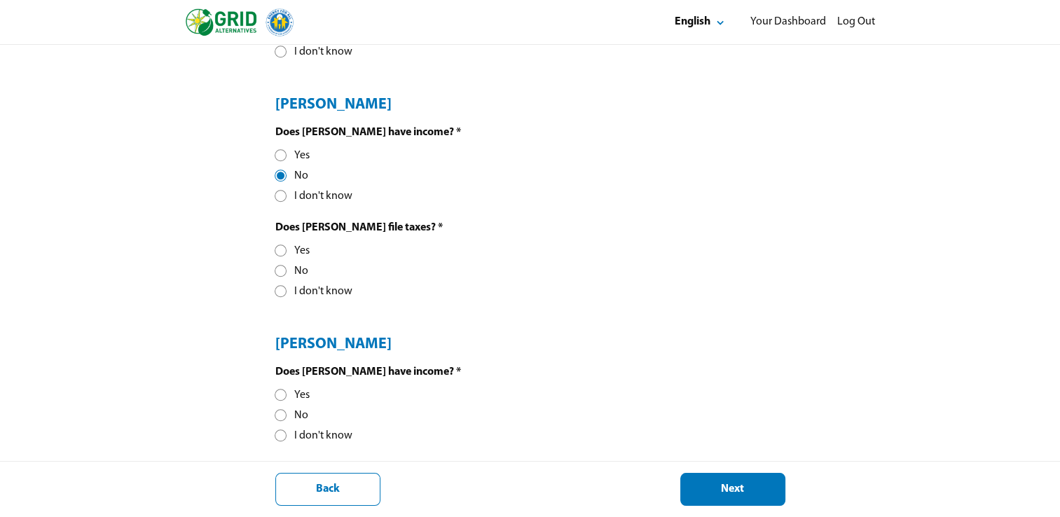
click at [295, 275] on div "No" at bounding box center [291, 271] width 33 height 15
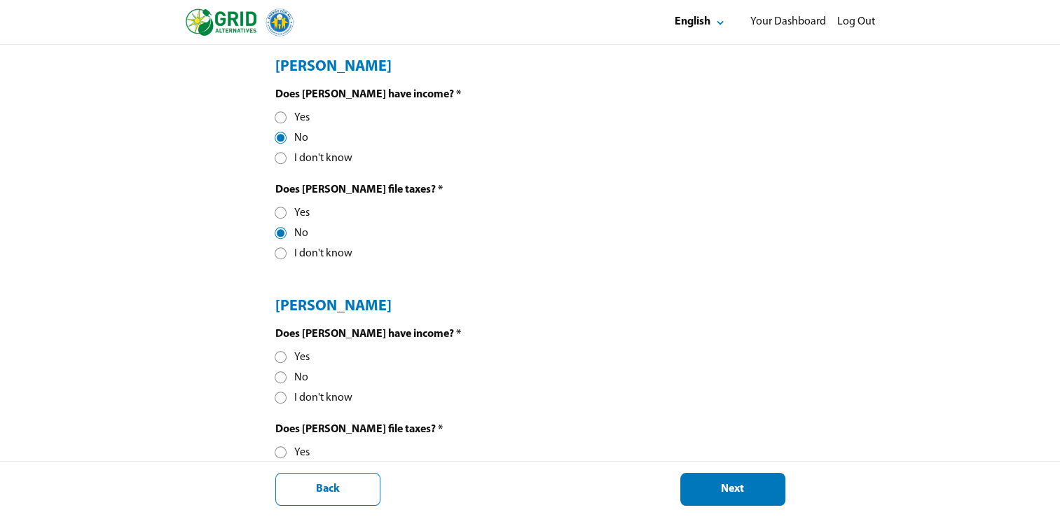
scroll to position [1227, 0]
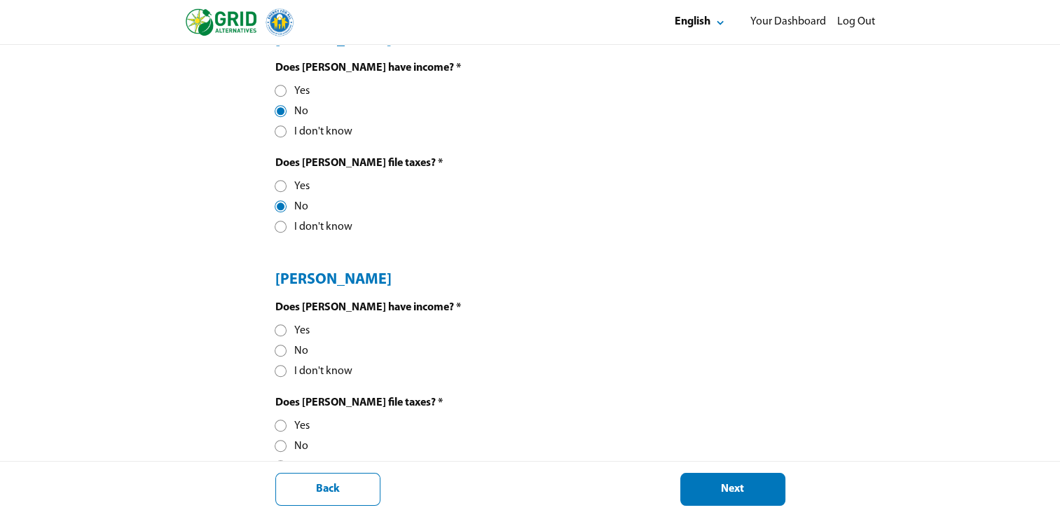
click at [286, 346] on div "No" at bounding box center [291, 351] width 33 height 15
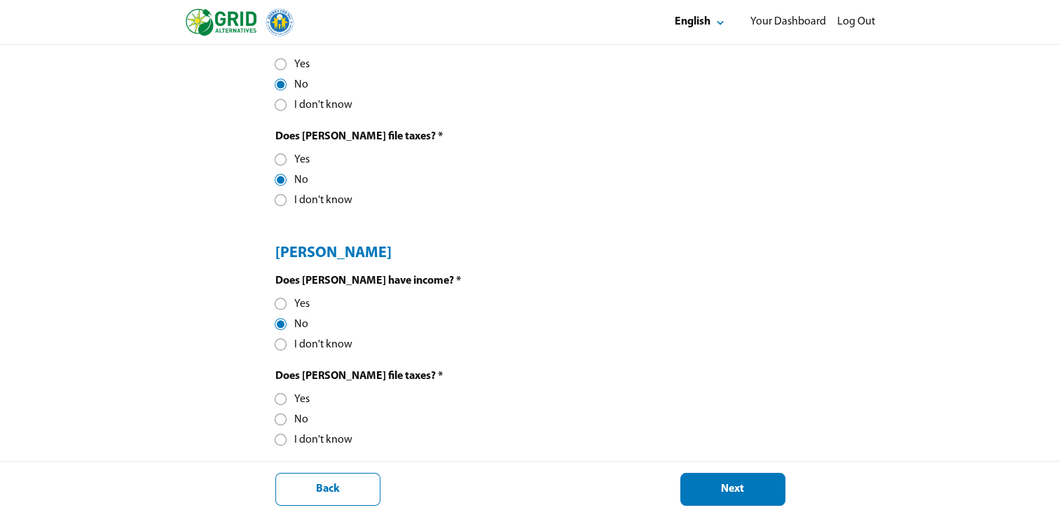
click at [283, 426] on div "No" at bounding box center [291, 419] width 33 height 15
click at [745, 487] on div "Next" at bounding box center [732, 489] width 81 height 15
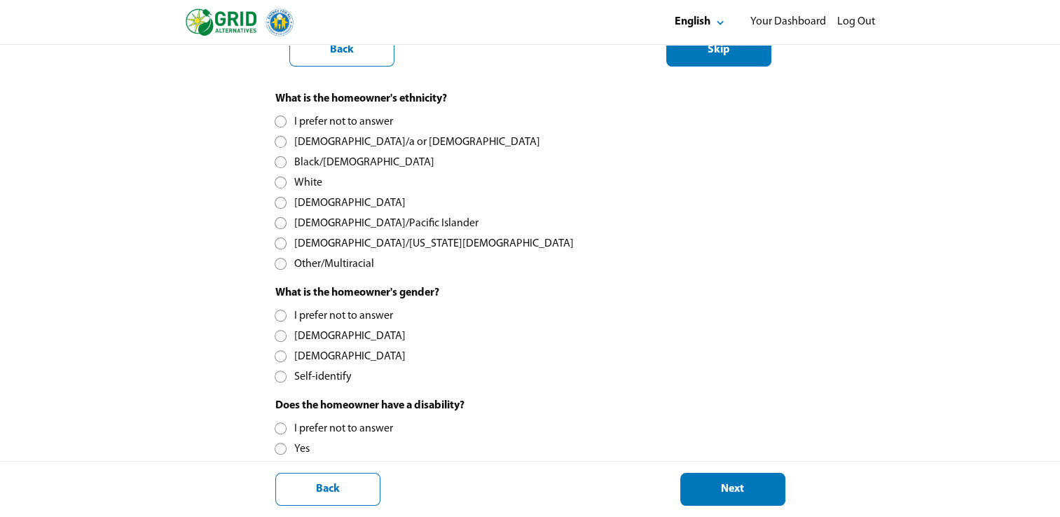
scroll to position [417, 0]
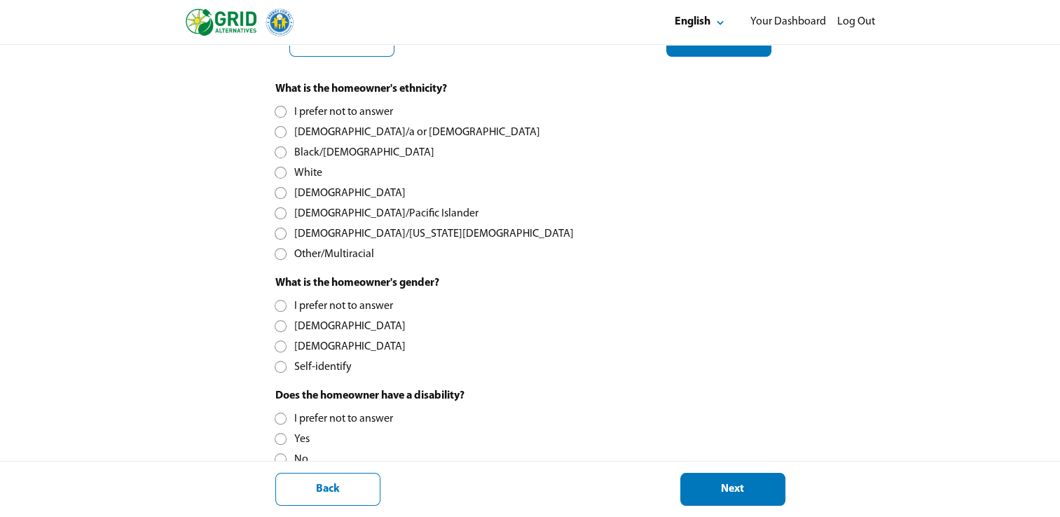
click at [285, 340] on div "[DEMOGRAPHIC_DATA]" at bounding box center [340, 347] width 130 height 15
click at [289, 328] on div "[DEMOGRAPHIC_DATA]" at bounding box center [340, 326] width 130 height 15
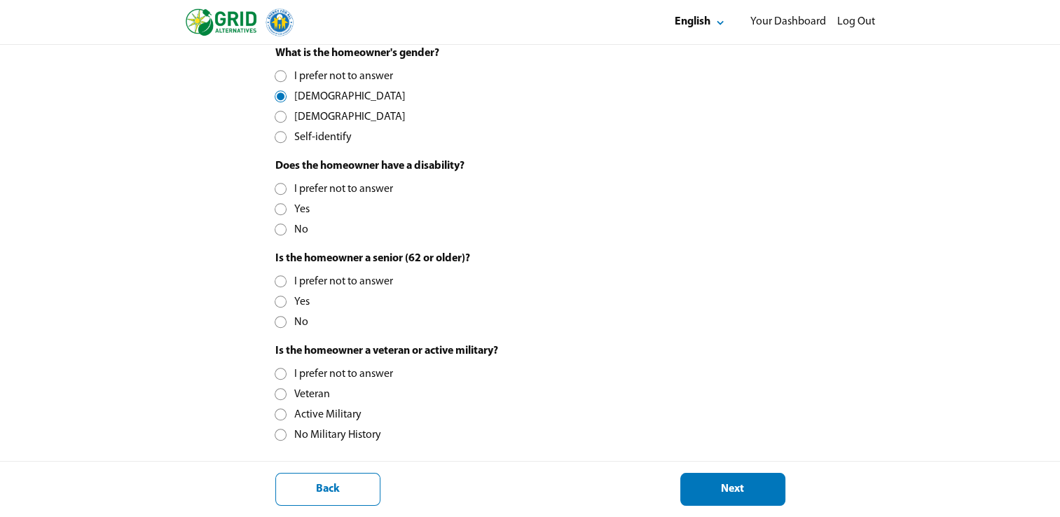
scroll to position [655, 0]
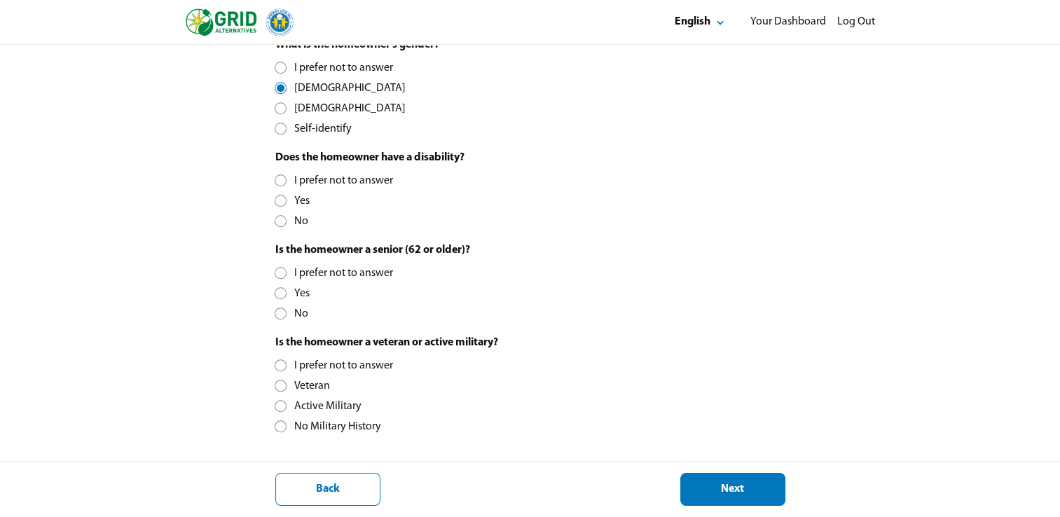
click at [286, 429] on div "No Military History" at bounding box center [328, 426] width 106 height 15
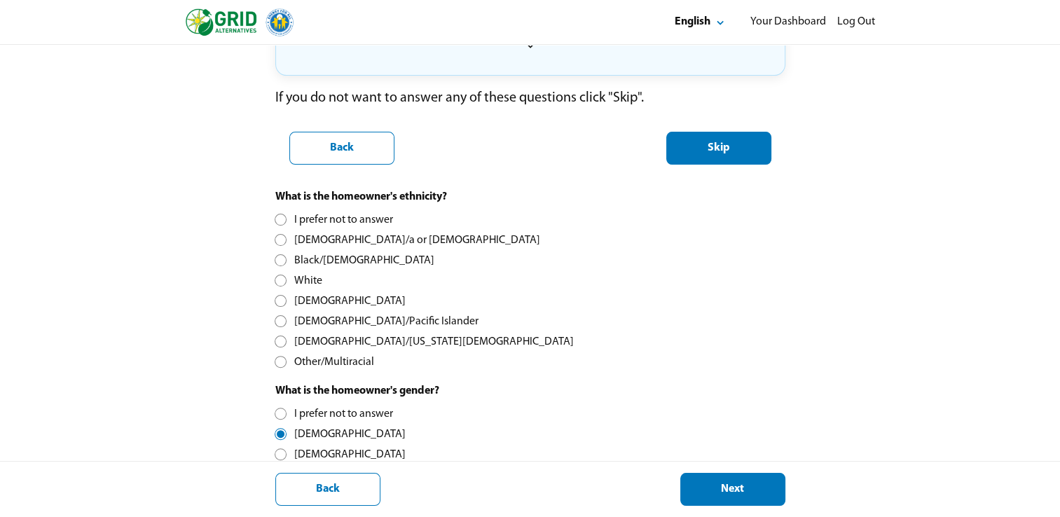
scroll to position [307, 0]
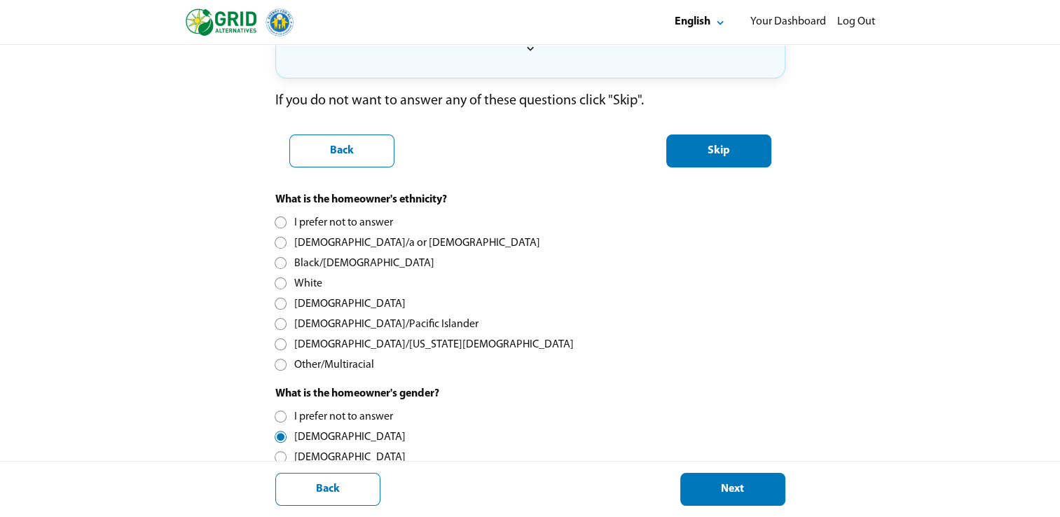
click at [282, 218] on div at bounding box center [281, 222] width 8 height 8
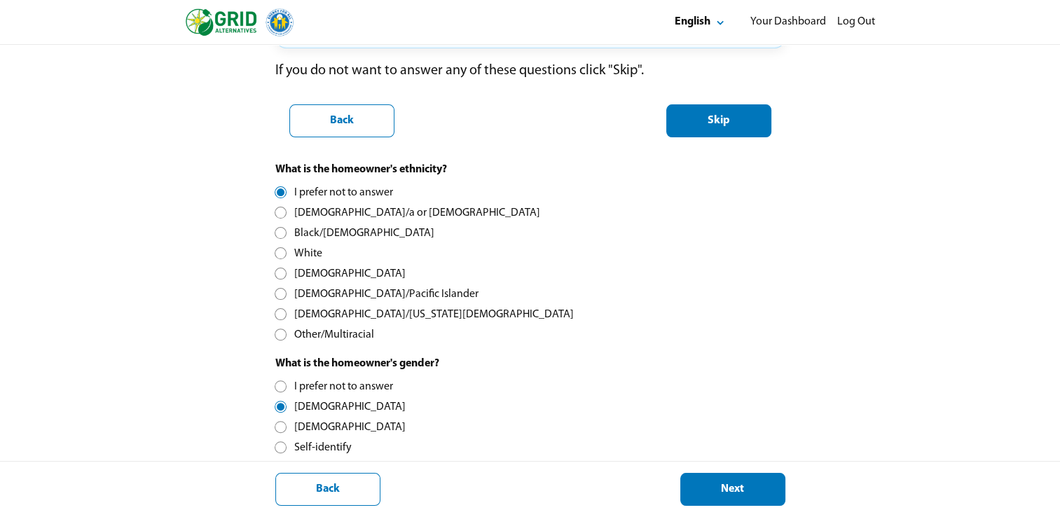
scroll to position [356, 0]
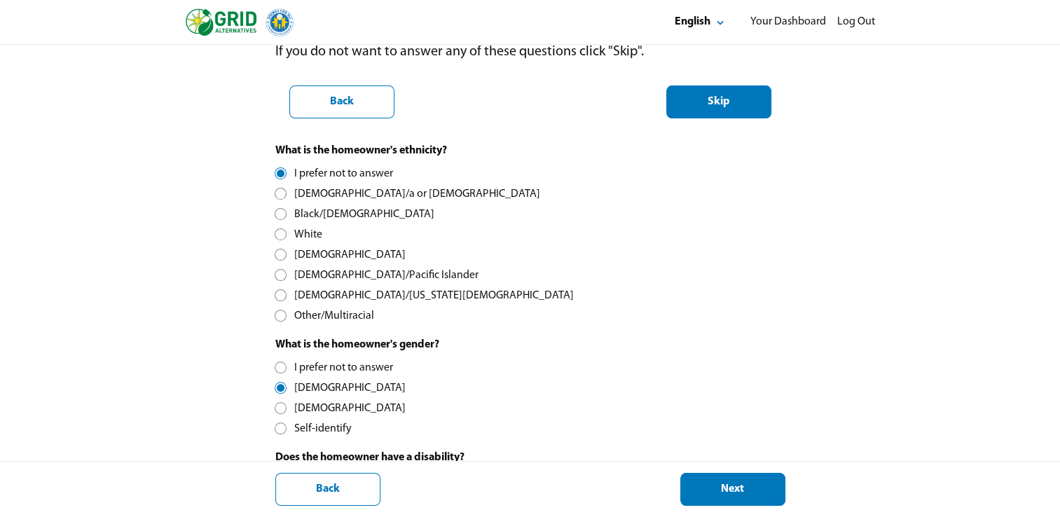
click at [522, 347] on div "What is the homeowner's ethnicity? I prefer not to answer [DEMOGRAPHIC_DATA]/a …" at bounding box center [530, 481] width 510 height 674
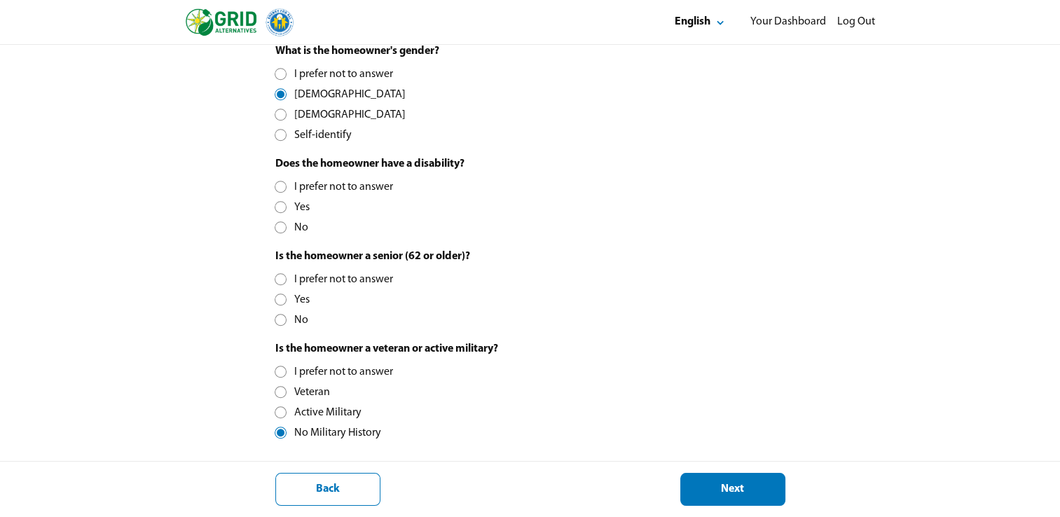
scroll to position [655, 0]
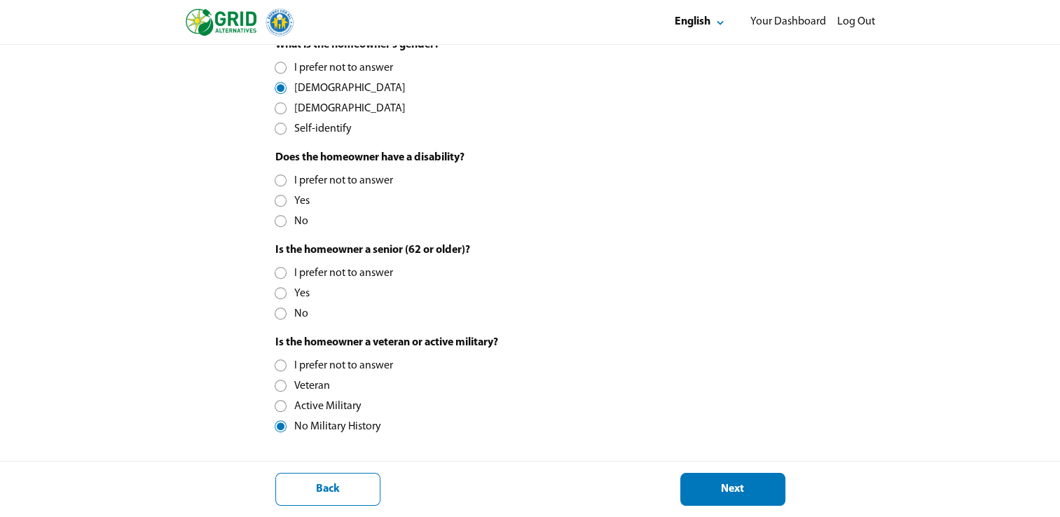
click at [282, 217] on div at bounding box center [281, 221] width 8 height 8
click at [277, 312] on div at bounding box center [281, 314] width 8 height 8
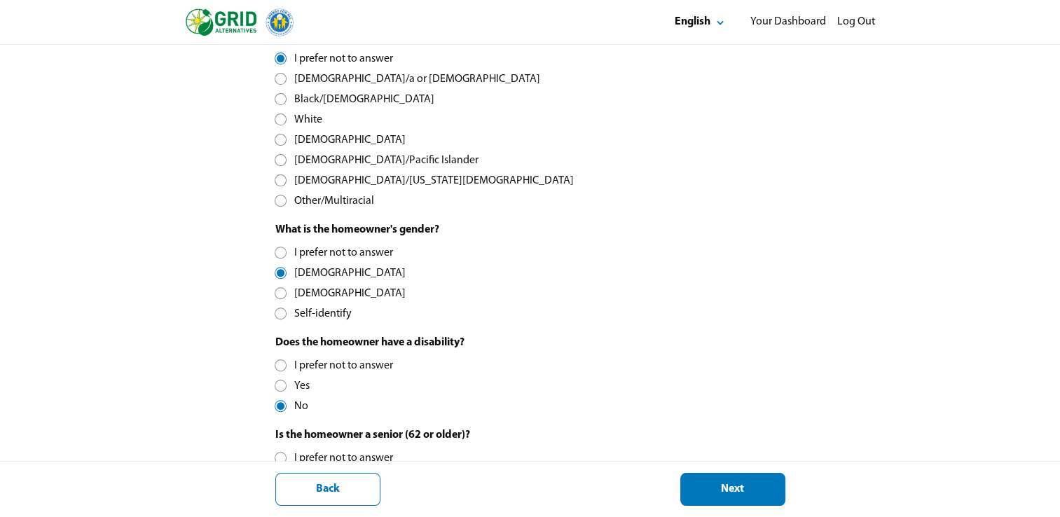
scroll to position [426, 0]
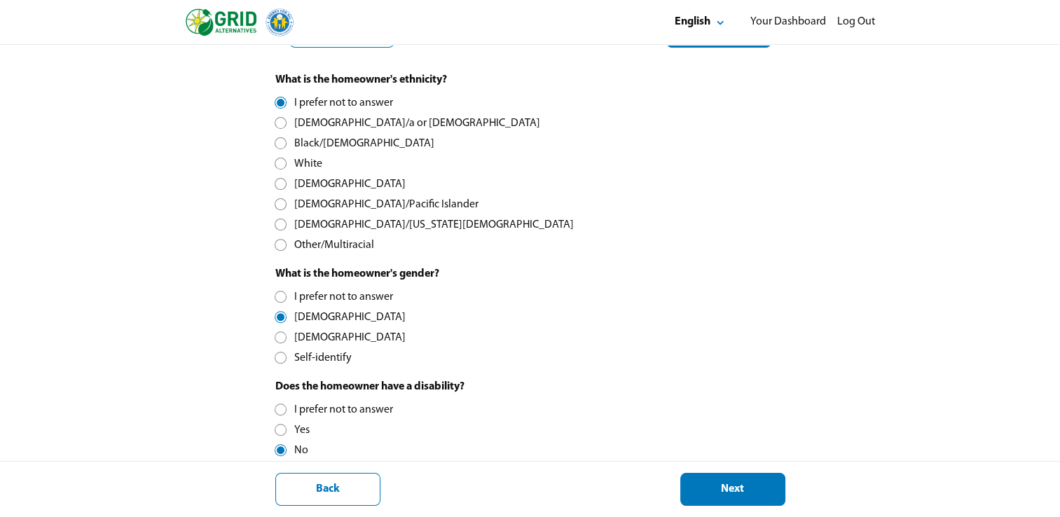
click at [280, 223] on div at bounding box center [281, 225] width 8 height 8
click at [282, 249] on div "Other/Multiracial" at bounding box center [324, 245] width 99 height 15
click at [248, 170] on div "Applicant / Homeowner Information Contact Information Household Information 3 D…" at bounding box center [530, 182] width 1060 height 1129
click at [278, 123] on div at bounding box center [281, 123] width 8 height 8
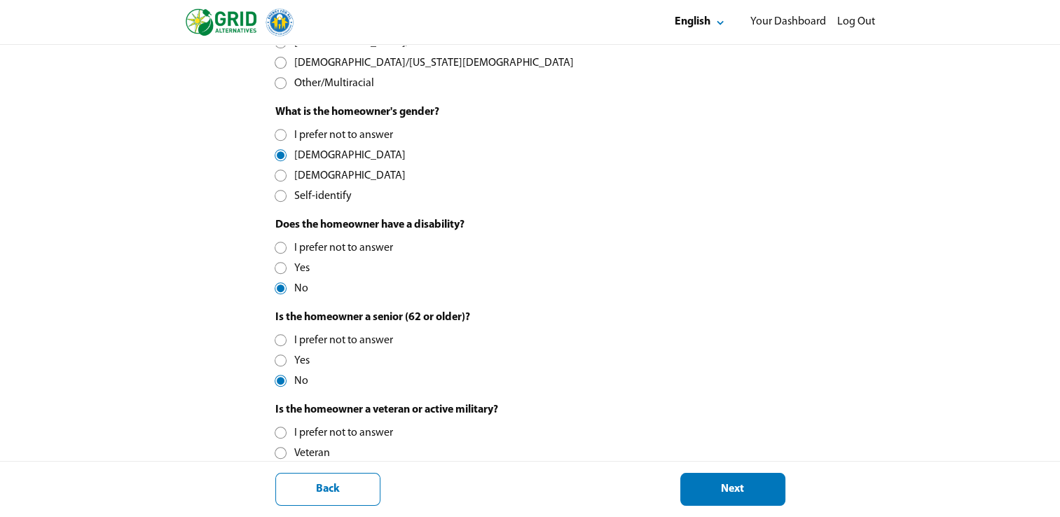
scroll to position [655, 0]
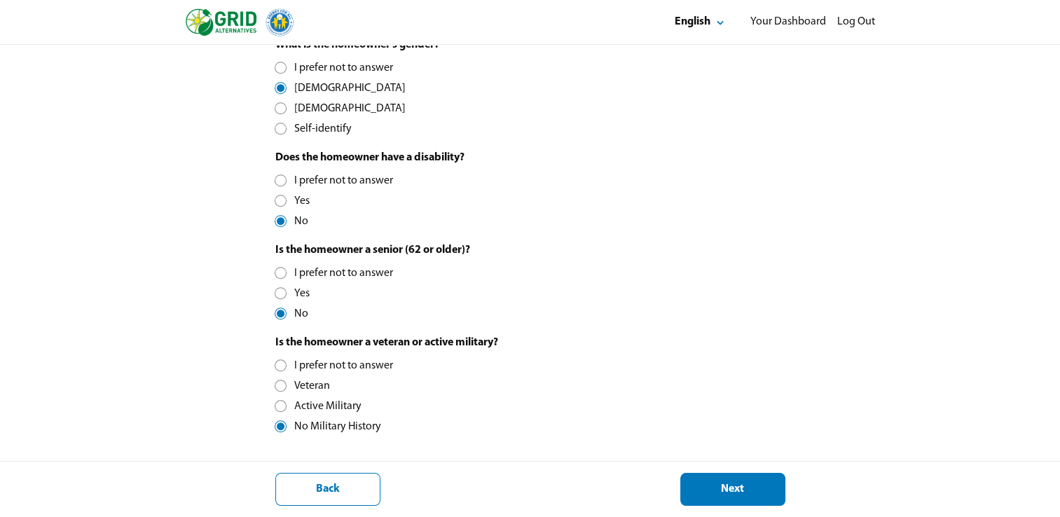
click at [727, 496] on div "Next" at bounding box center [732, 489] width 81 height 15
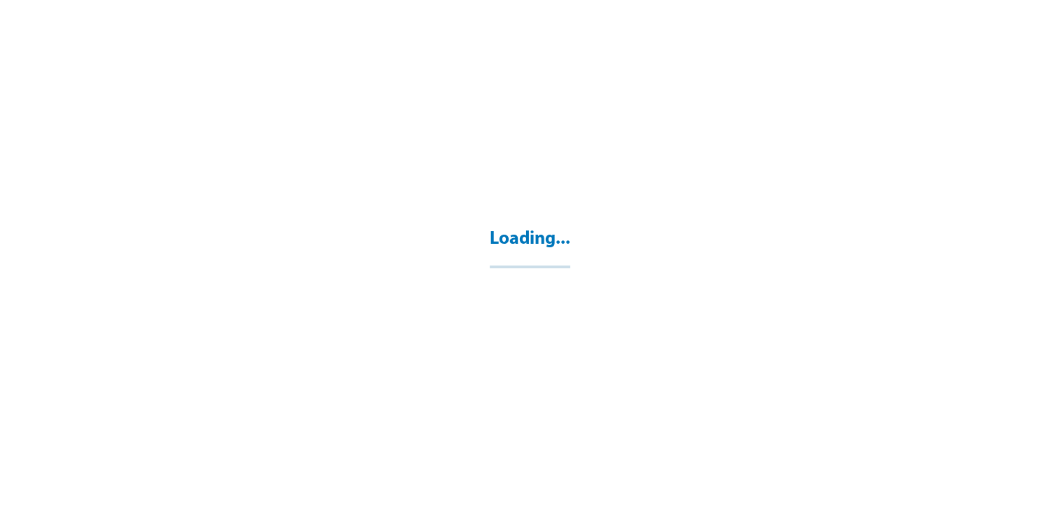
select select "**"
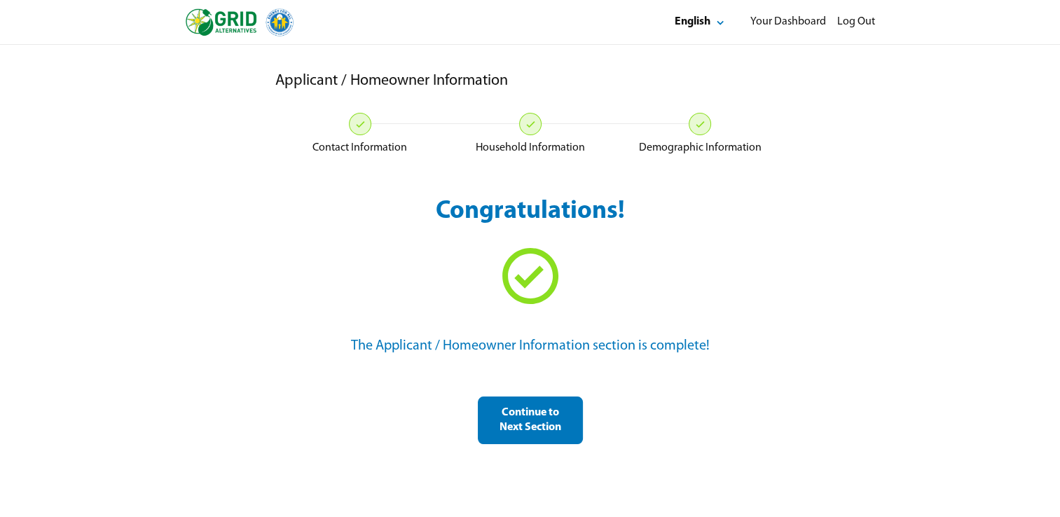
click at [574, 258] on div "Congratulations! The Applicant / Homeowner Information section is complete! Con…" at bounding box center [530, 319] width 510 height 249
click at [536, 422] on div "Continue to Next Section" at bounding box center [529, 419] width 81 height 29
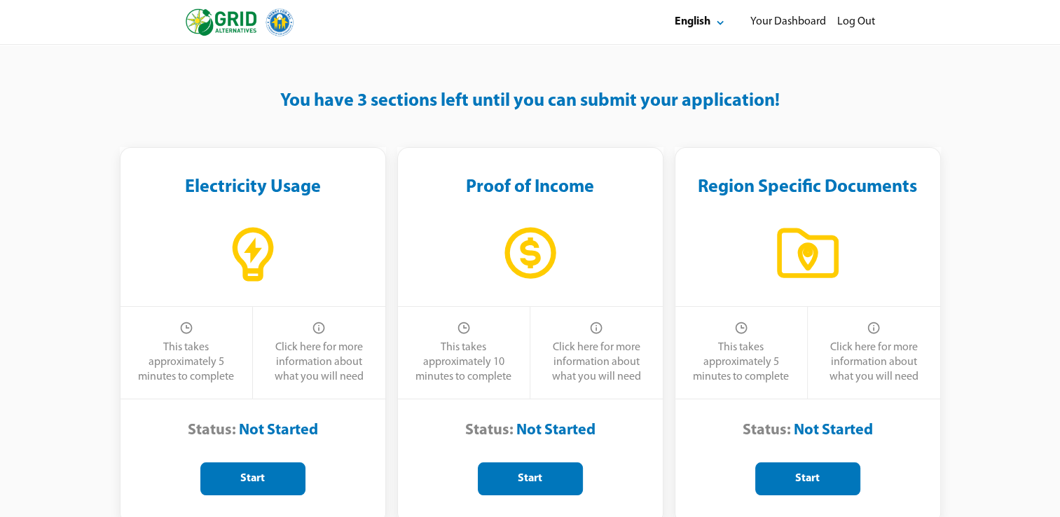
scroll to position [62, 0]
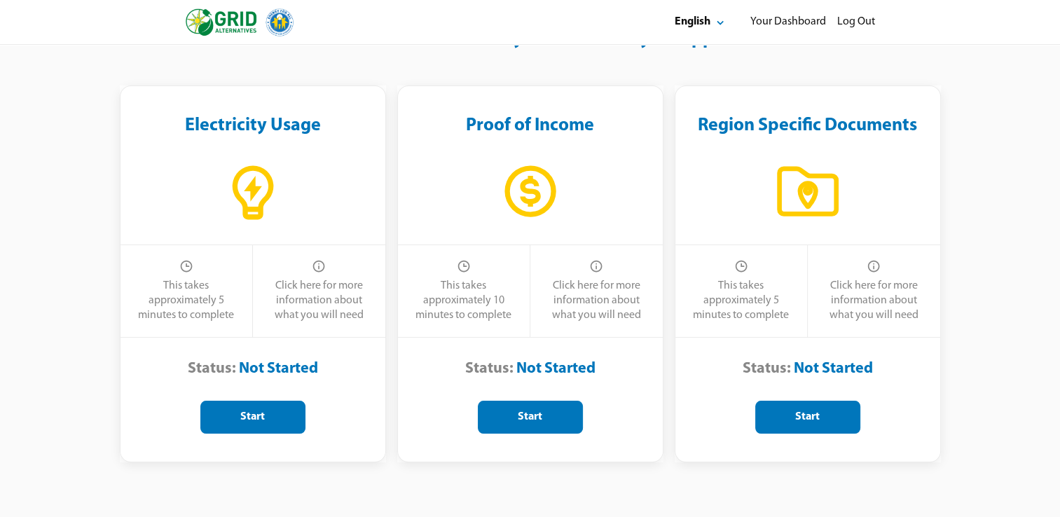
click at [235, 416] on div "Start" at bounding box center [252, 417] width 81 height 15
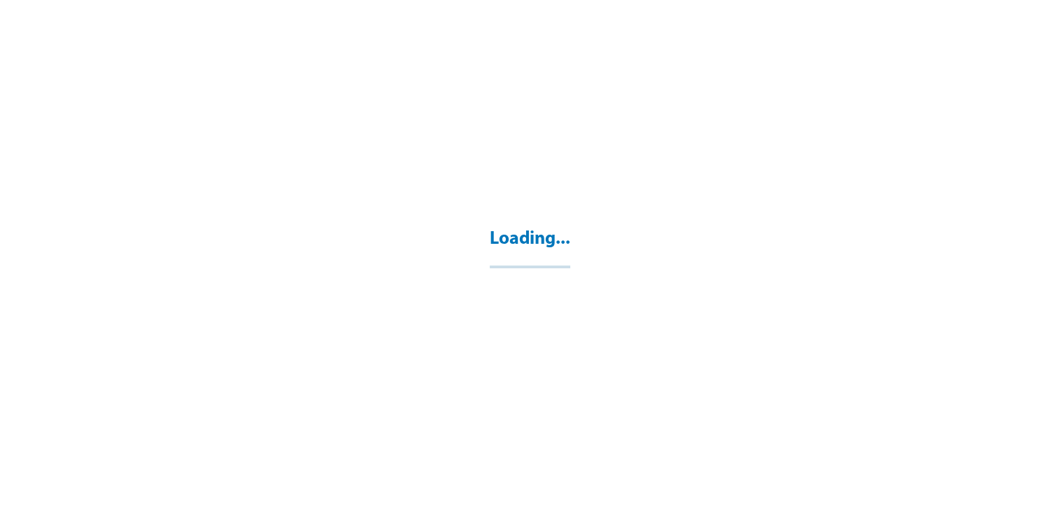
select select "**"
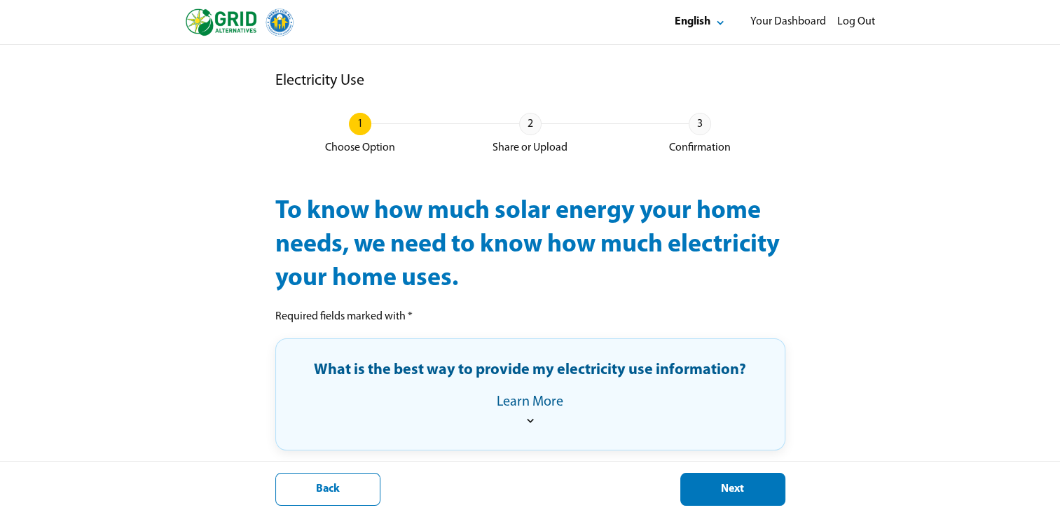
scroll to position [134, 0]
